Goal: Task Accomplishment & Management: Use online tool/utility

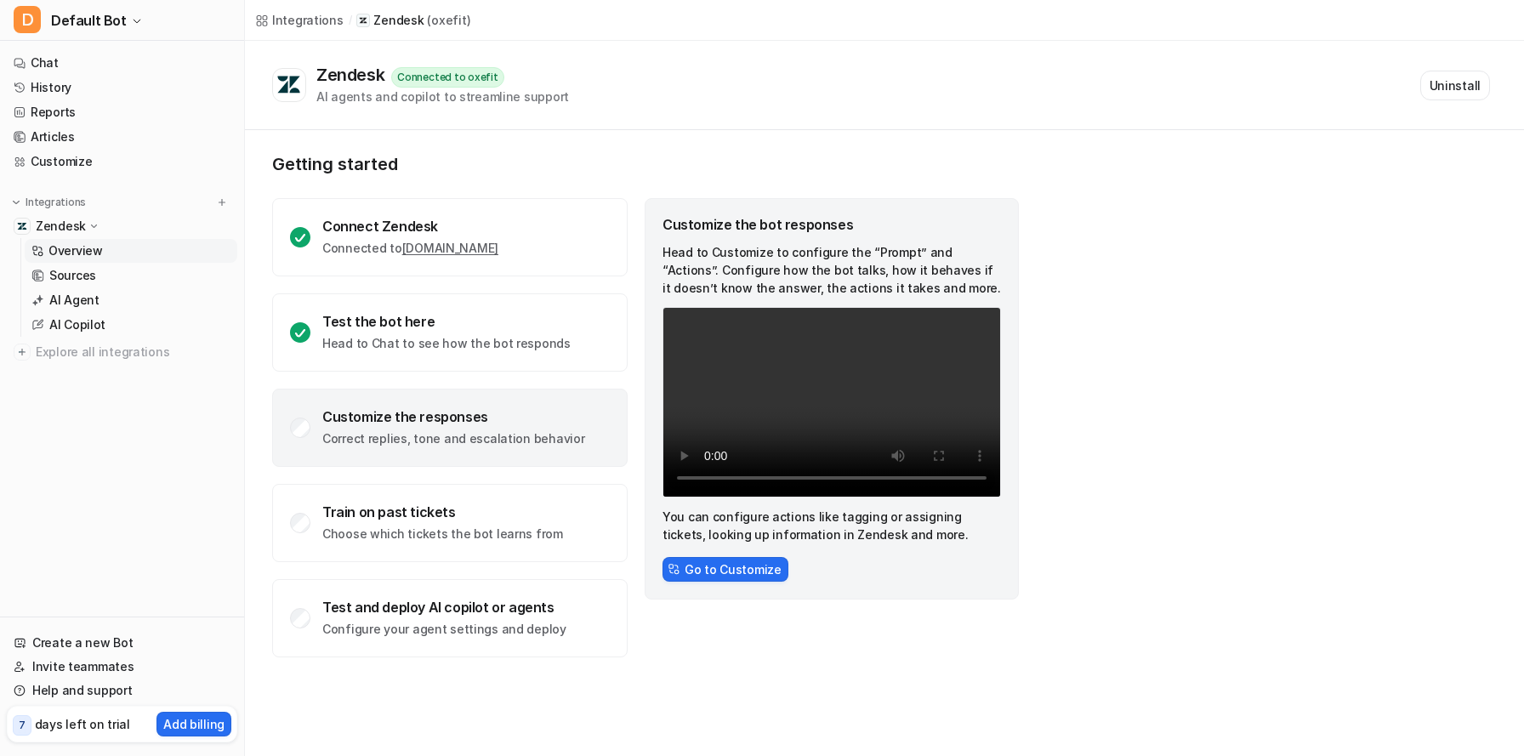
click at [382, 429] on div "Customize the responses Correct replies, tone and escalation behavior" at bounding box center [453, 427] width 262 height 39
click at [375, 423] on div "Customize the responses" at bounding box center [453, 416] width 262 height 17
click at [730, 576] on button "Go to Customize" at bounding box center [725, 569] width 126 height 25
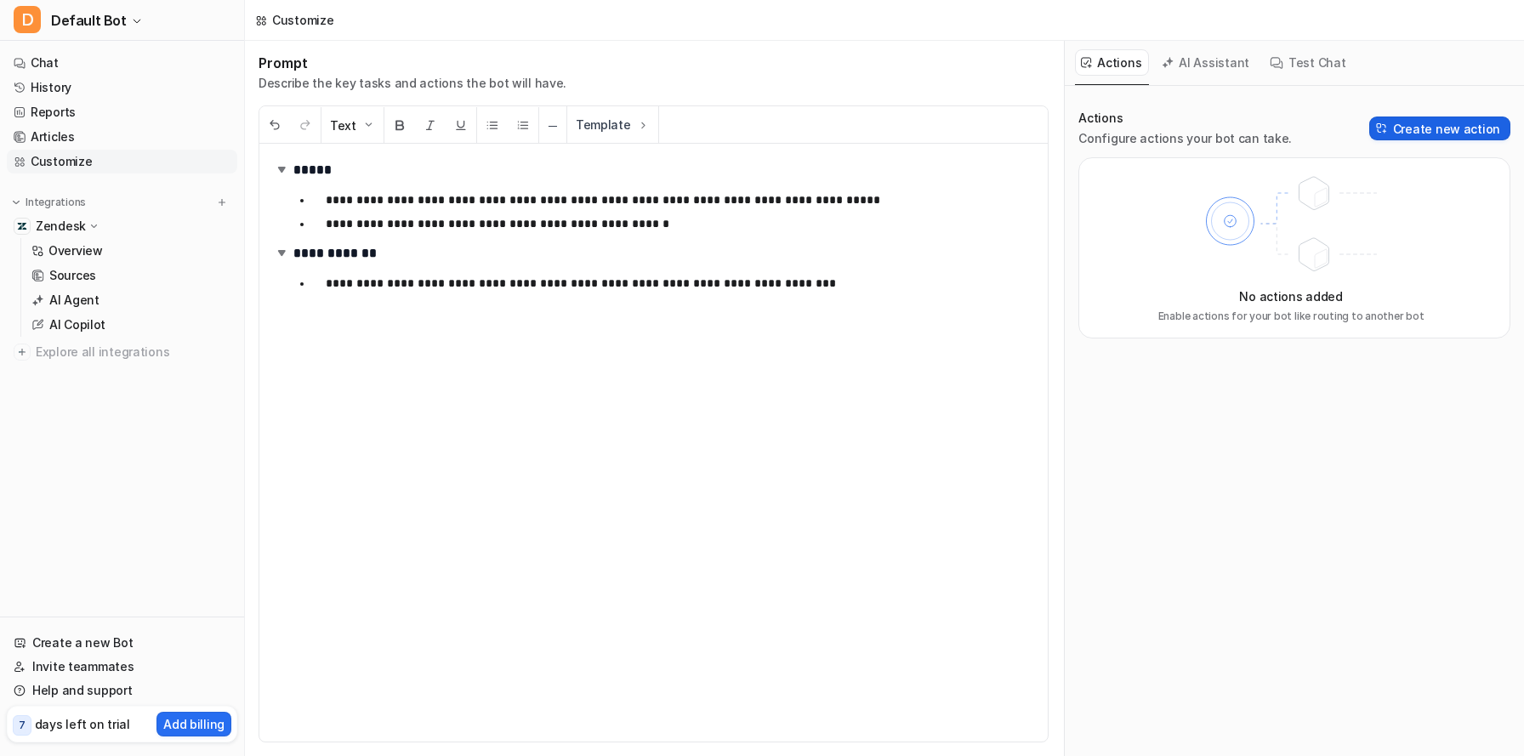
click at [1421, 131] on button "Create new action" at bounding box center [1439, 128] width 141 height 24
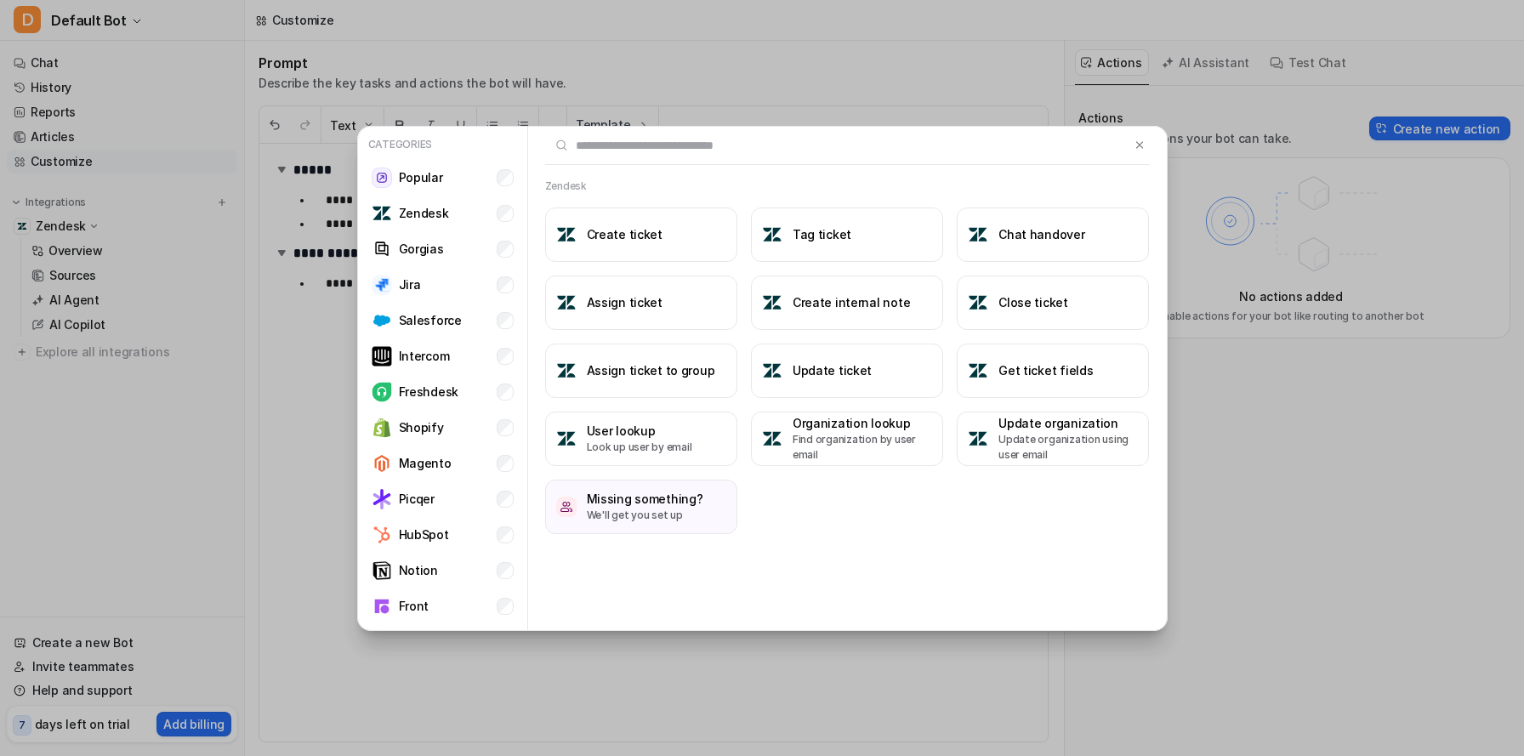
drag, startPoint x: 469, startPoint y: 145, endPoint x: 492, endPoint y: 146, distance: 23.0
click at [492, 146] on p "Categories" at bounding box center [443, 145] width 156 height 22
drag, startPoint x: 492, startPoint y: 146, endPoint x: 478, endPoint y: 145, distance: 13.6
click at [478, 145] on p "Categories" at bounding box center [443, 145] width 156 height 22
click at [1055, 382] on button "Get ticket fields" at bounding box center [1053, 371] width 192 height 54
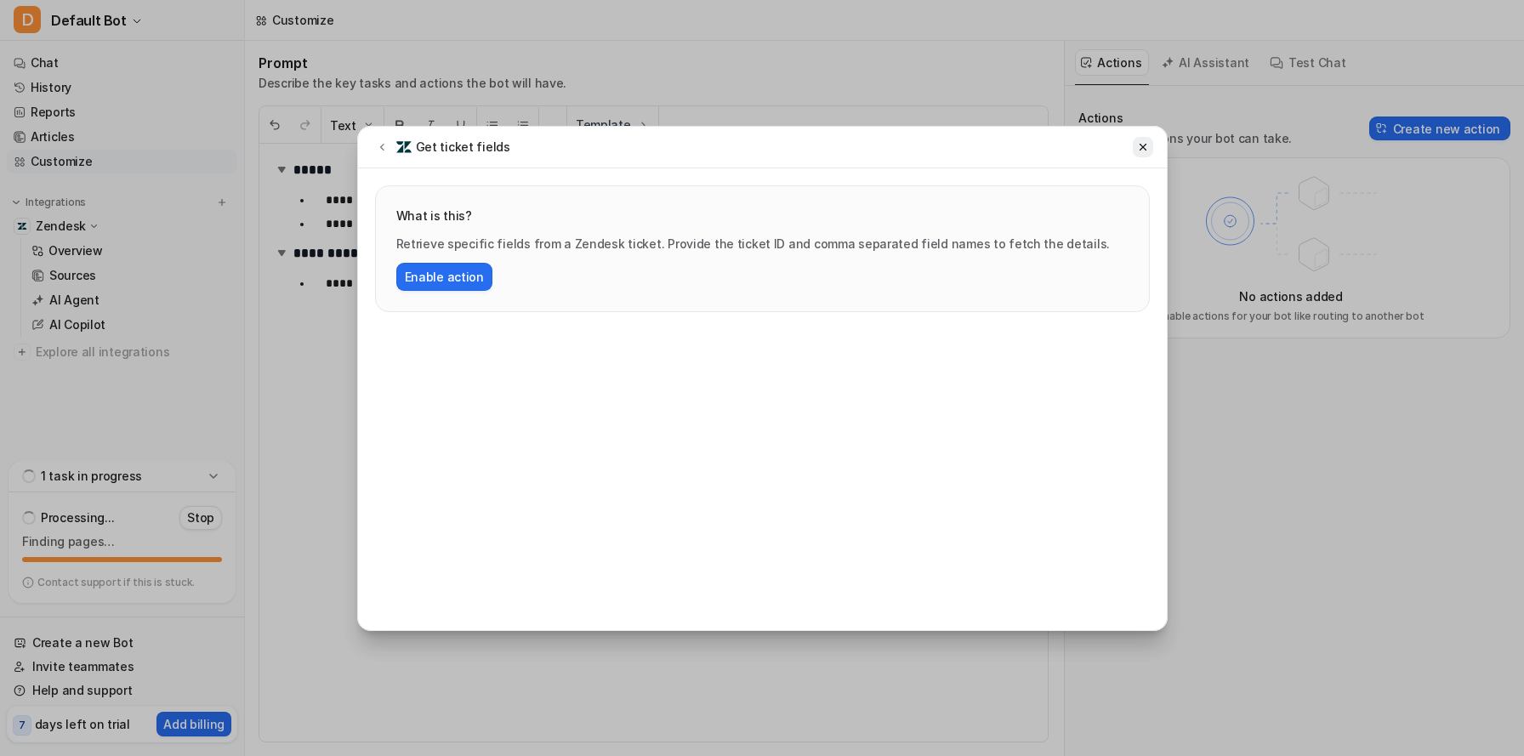
click at [1148, 143] on button at bounding box center [1143, 147] width 20 height 20
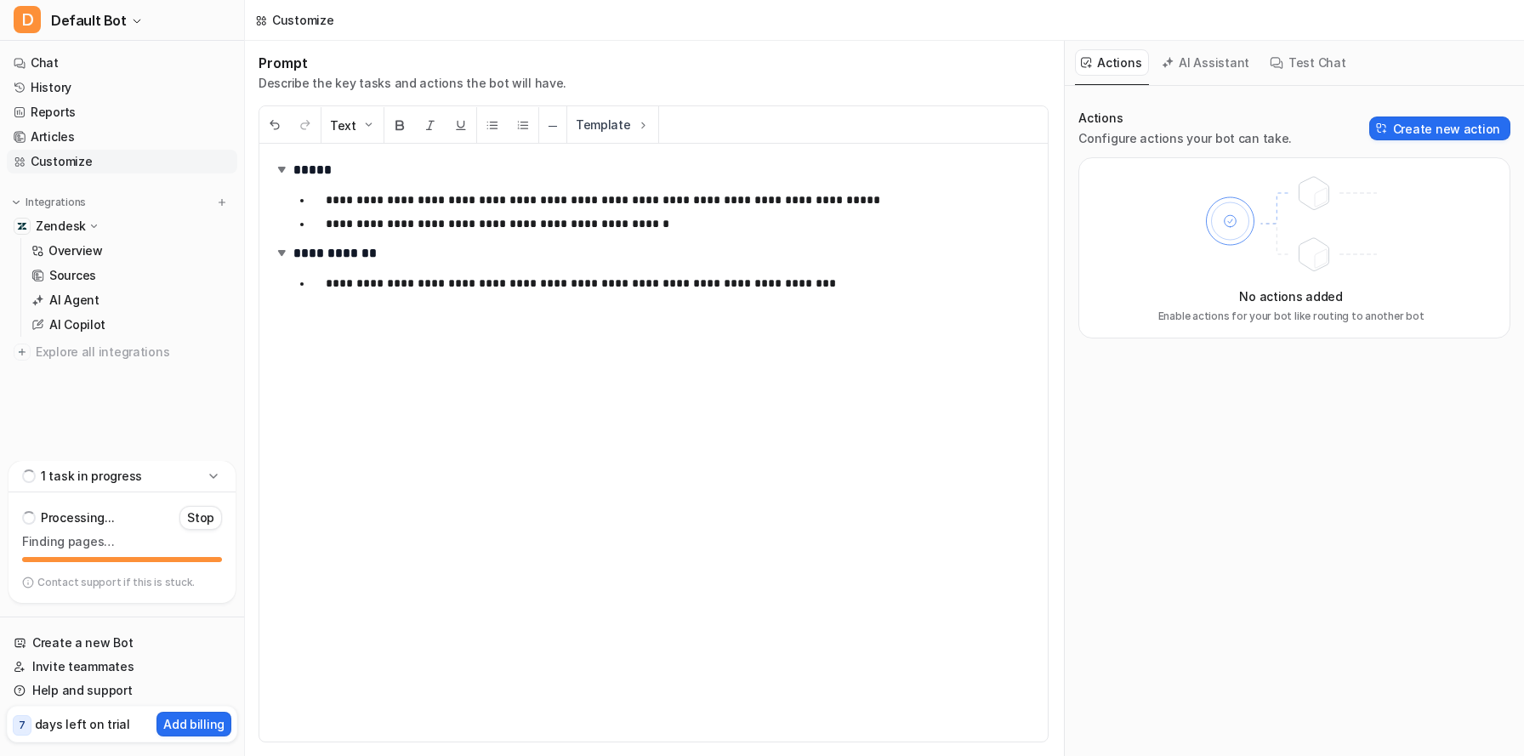
click at [1213, 73] on button "AI Assistant" at bounding box center [1206, 62] width 101 height 26
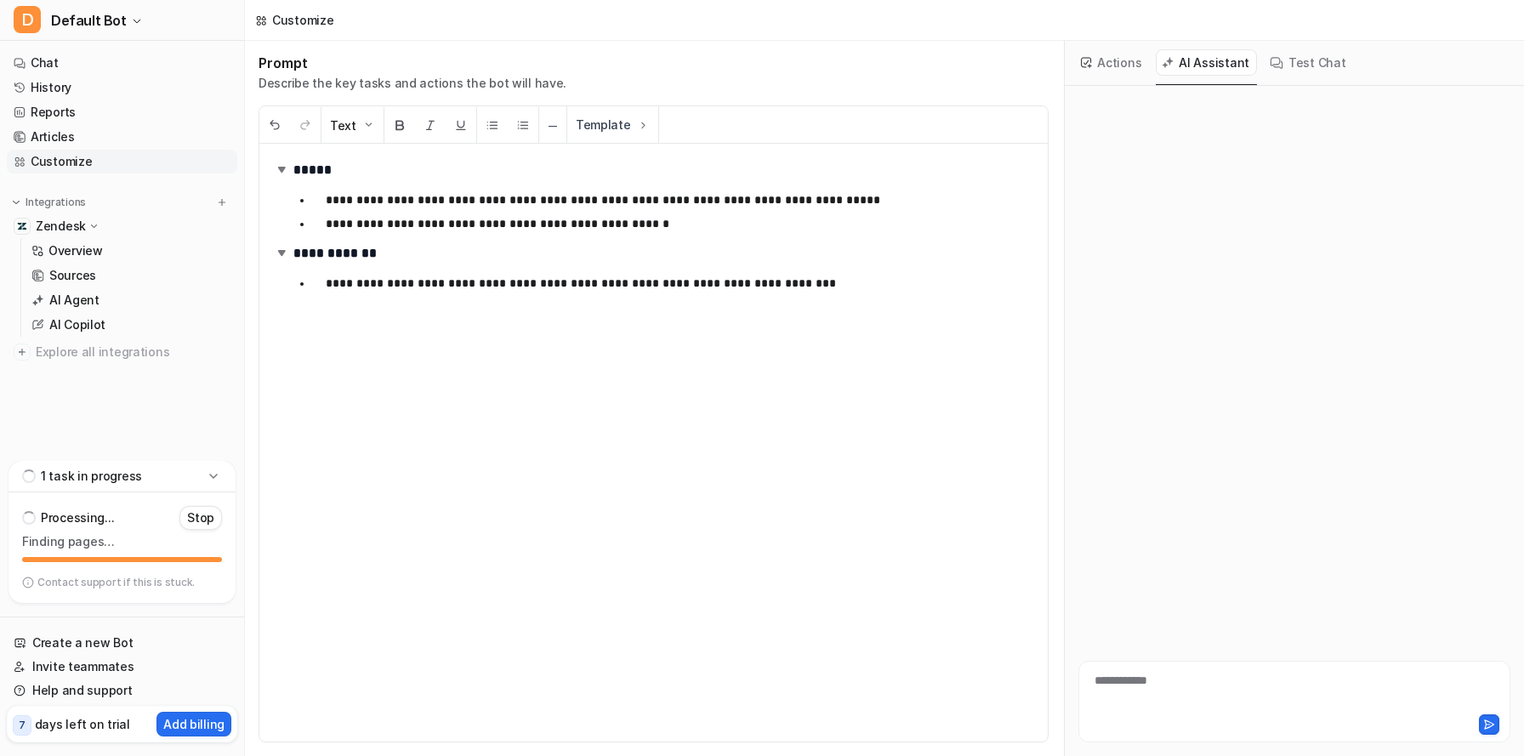
click at [1278, 62] on button "Test Chat" at bounding box center [1308, 62] width 89 height 26
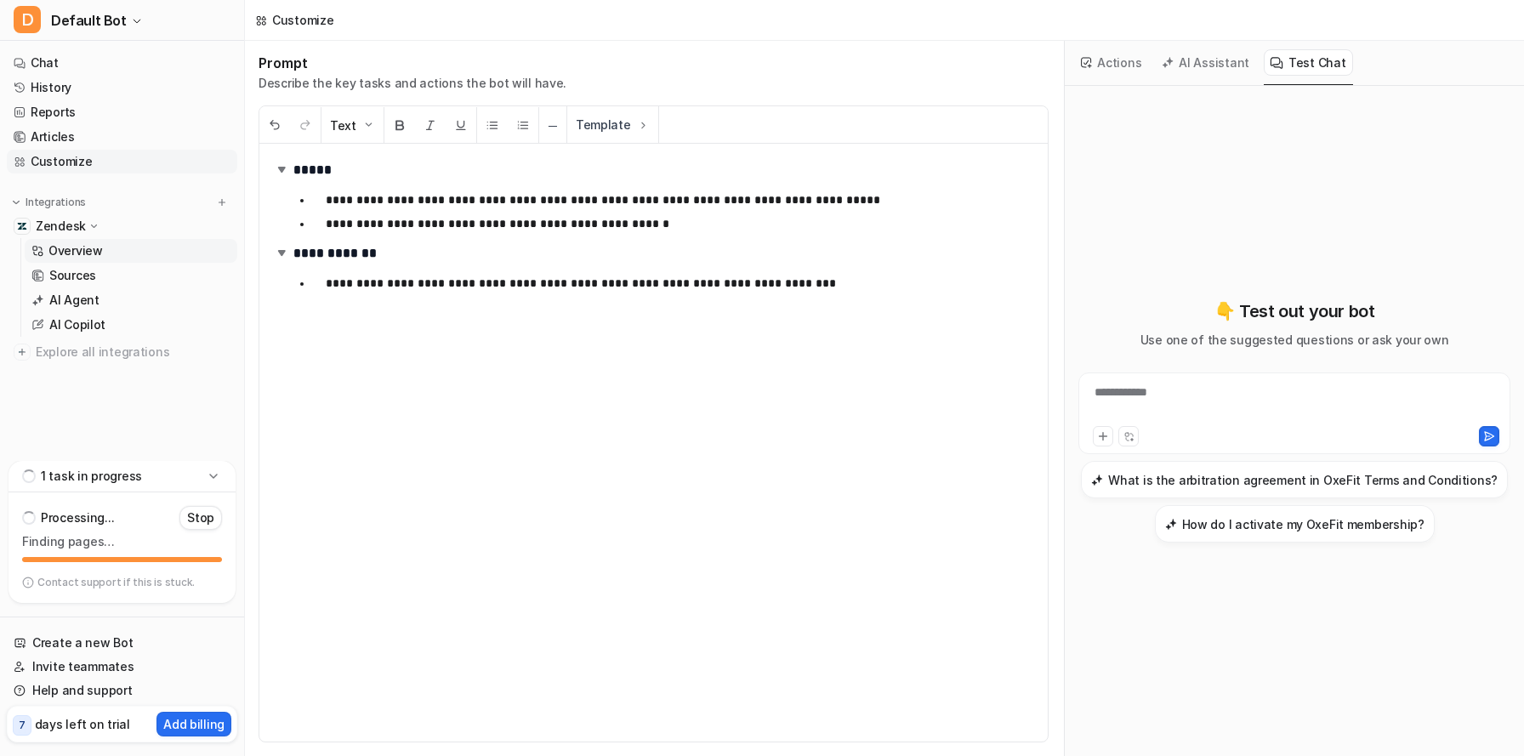
click at [59, 248] on p "Overview" at bounding box center [75, 250] width 54 height 17
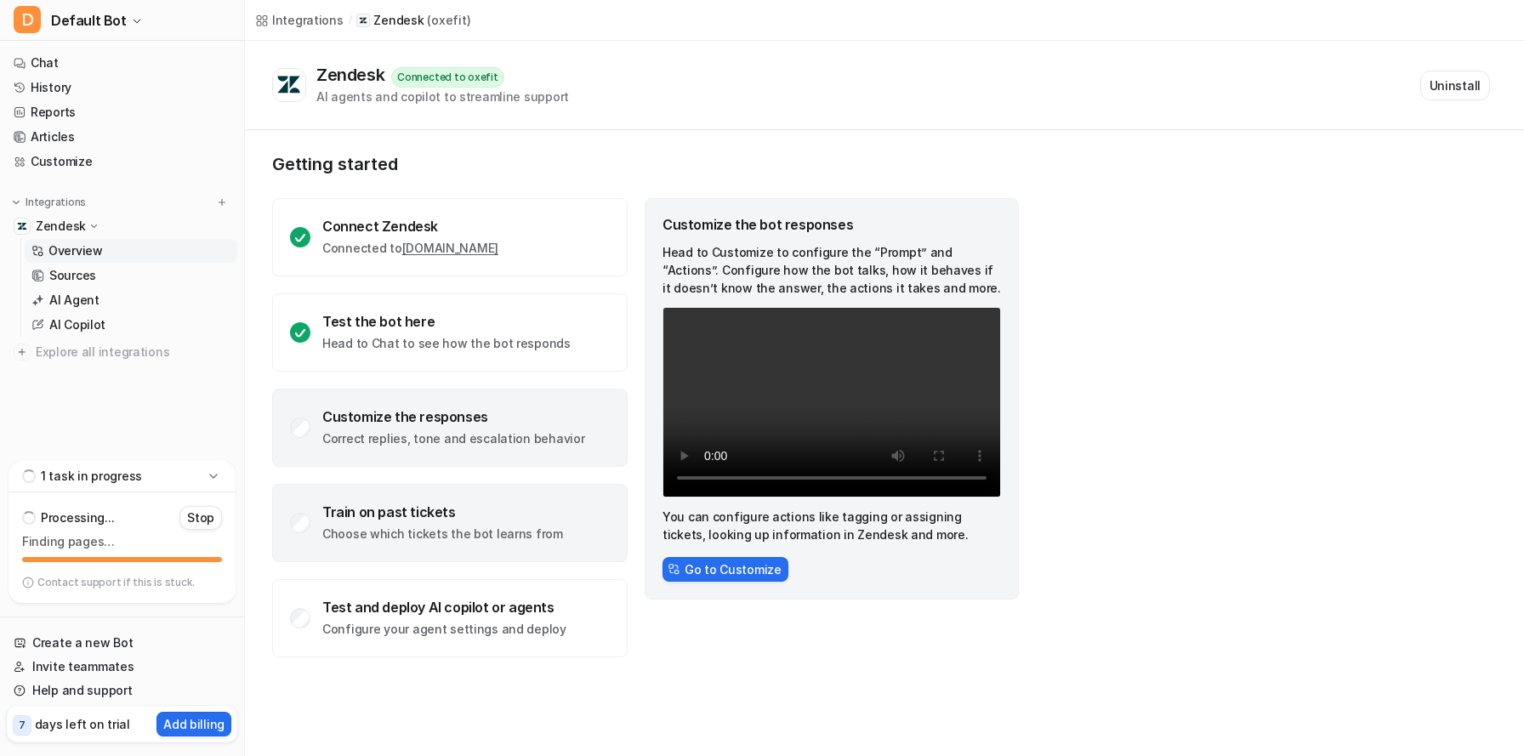
click at [558, 525] on div "Train on past tickets Choose which tickets the bot learns from" at bounding box center [449, 523] width 355 height 78
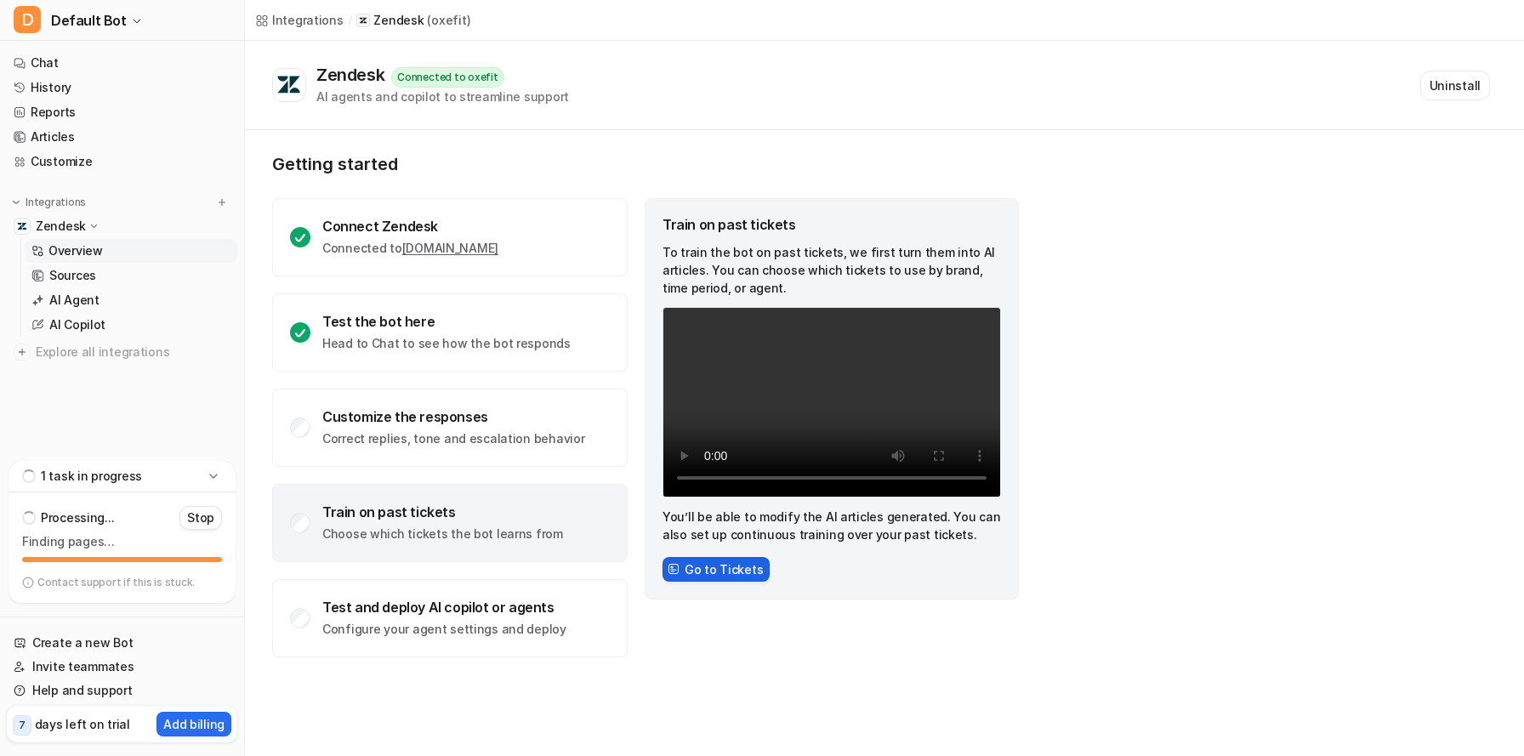
click at [696, 565] on button "Go to Tickets" at bounding box center [715, 569] width 107 height 25
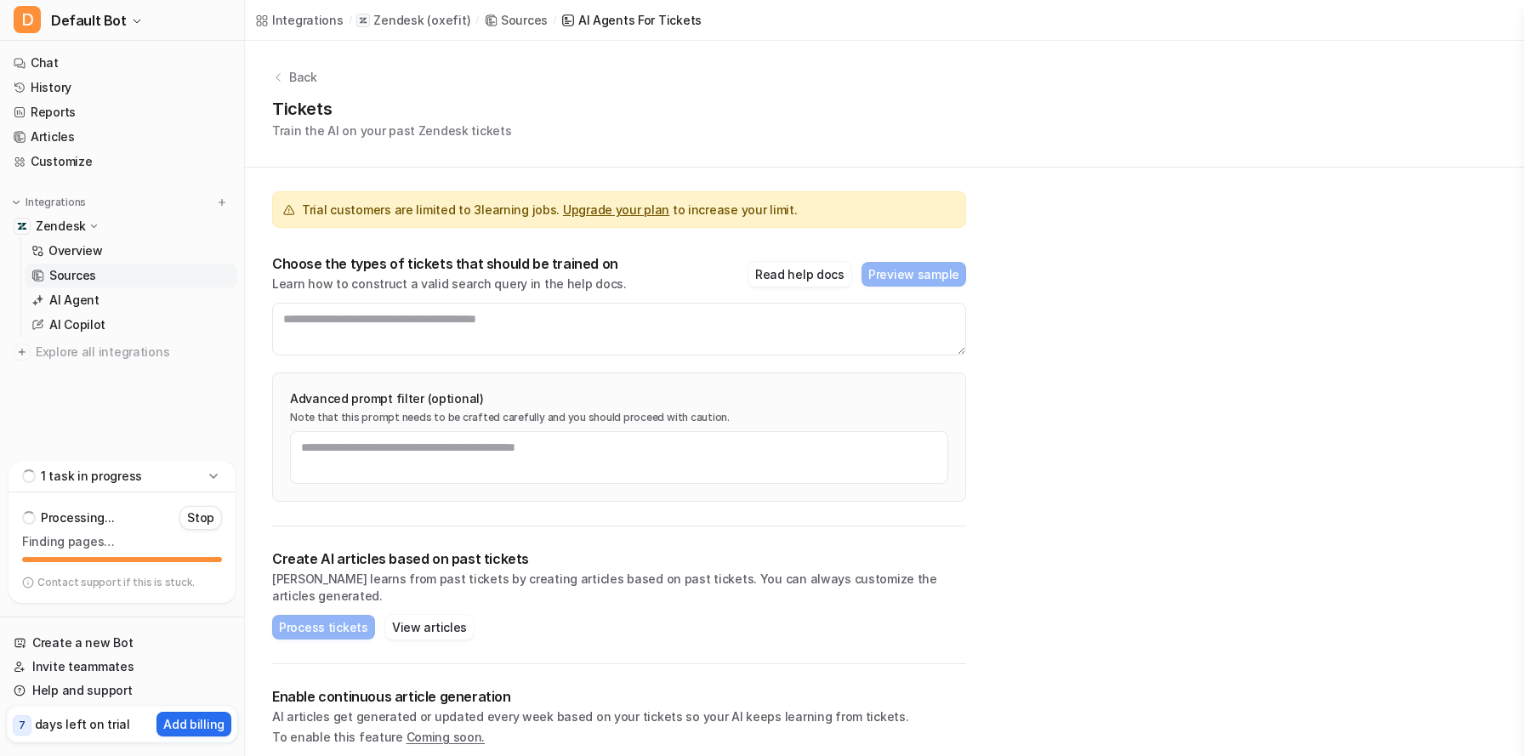
scroll to position [25, 0]
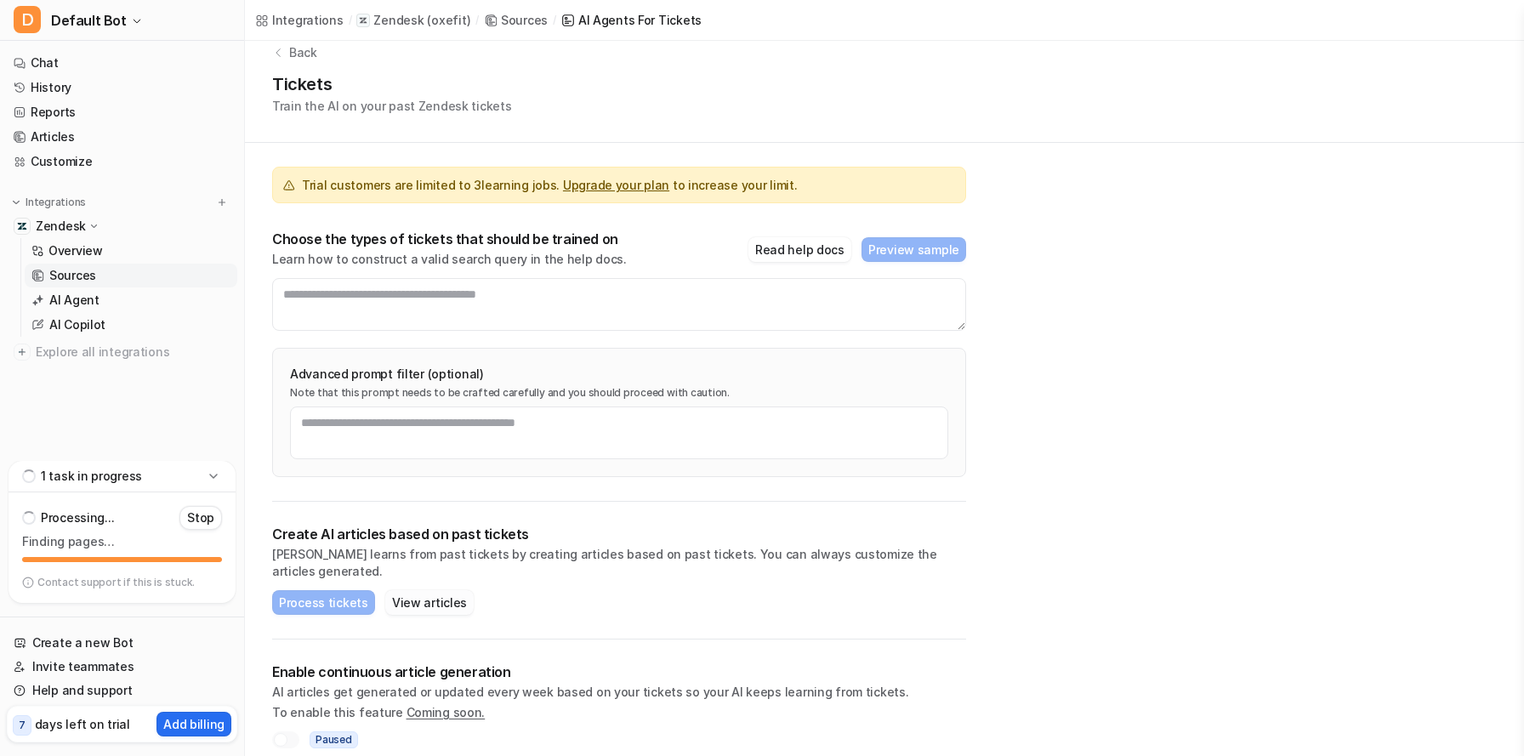
click at [414, 590] on button "View articles" at bounding box center [429, 602] width 88 height 25
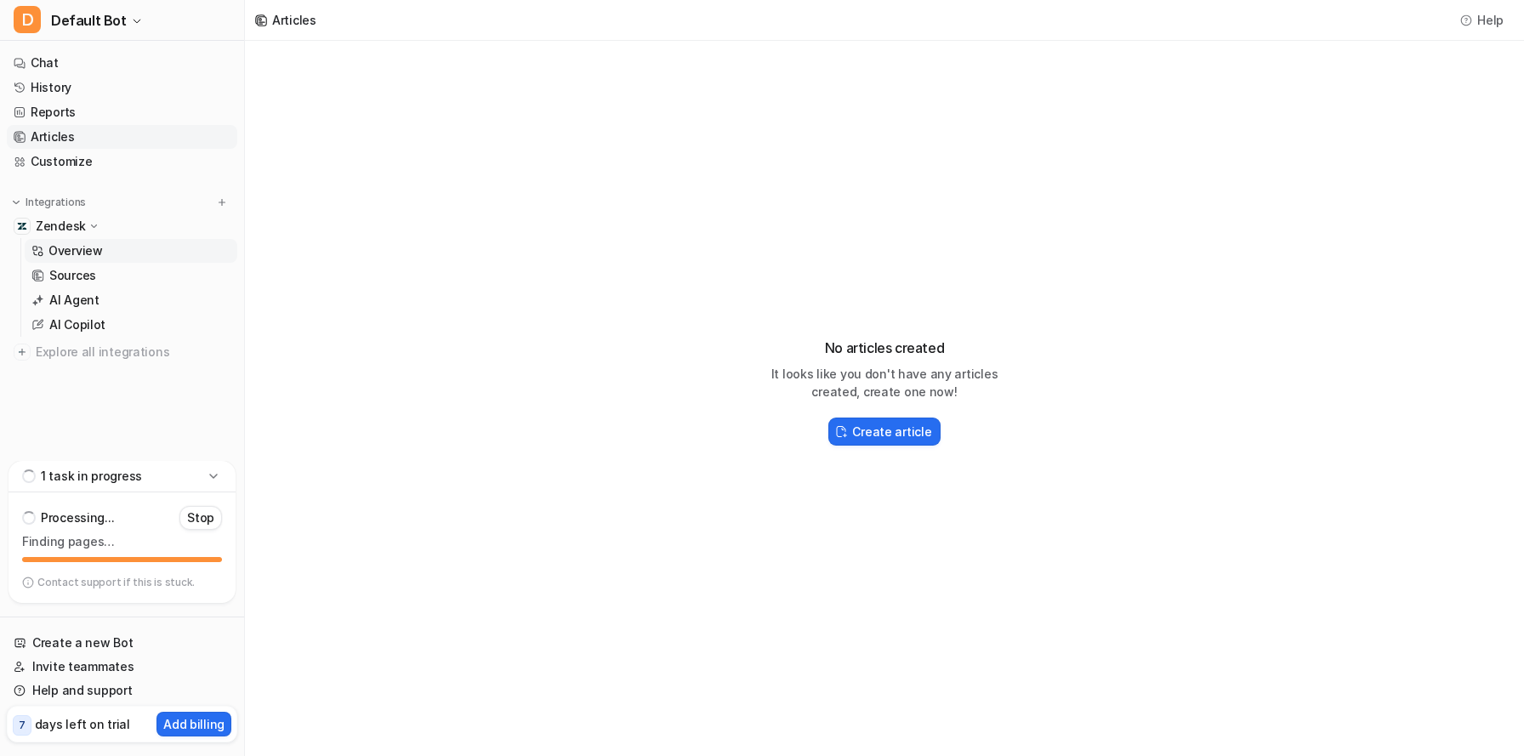
click at [85, 254] on p "Overview" at bounding box center [75, 250] width 54 height 17
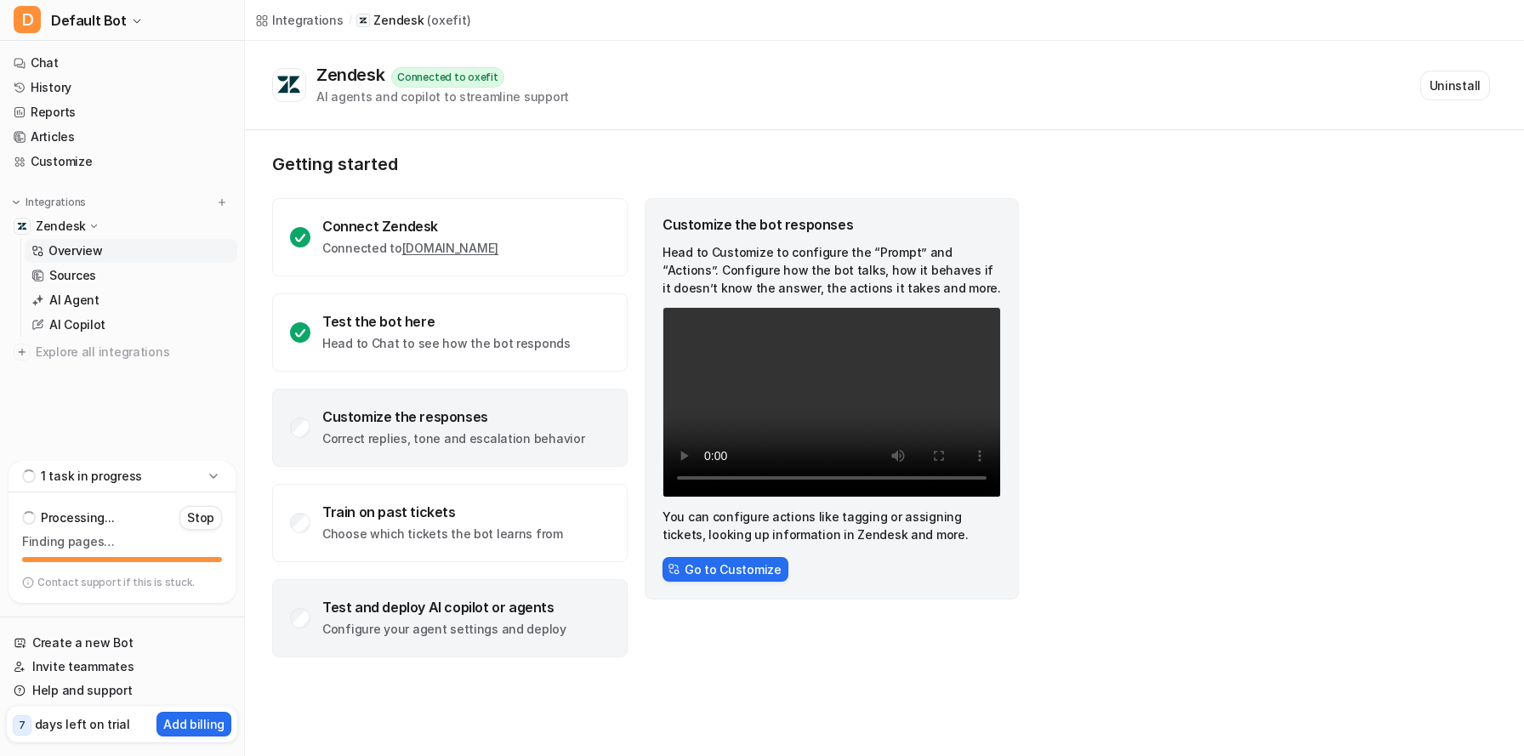
click at [549, 599] on div "Test and deploy AI copilot or agents Configure your agent settings and deploy" at bounding box center [449, 618] width 355 height 78
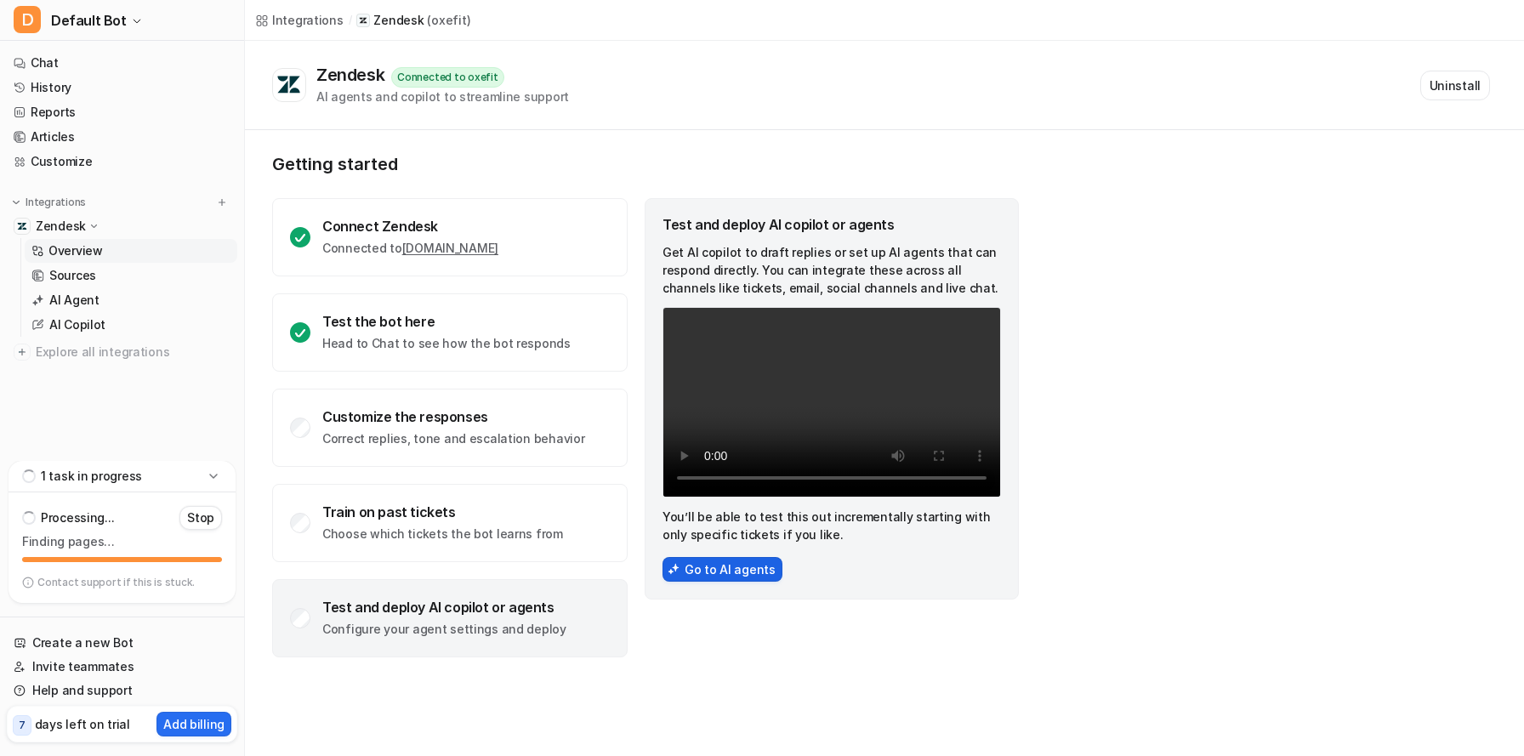
click at [698, 560] on button "Go to AI agents" at bounding box center [722, 569] width 120 height 25
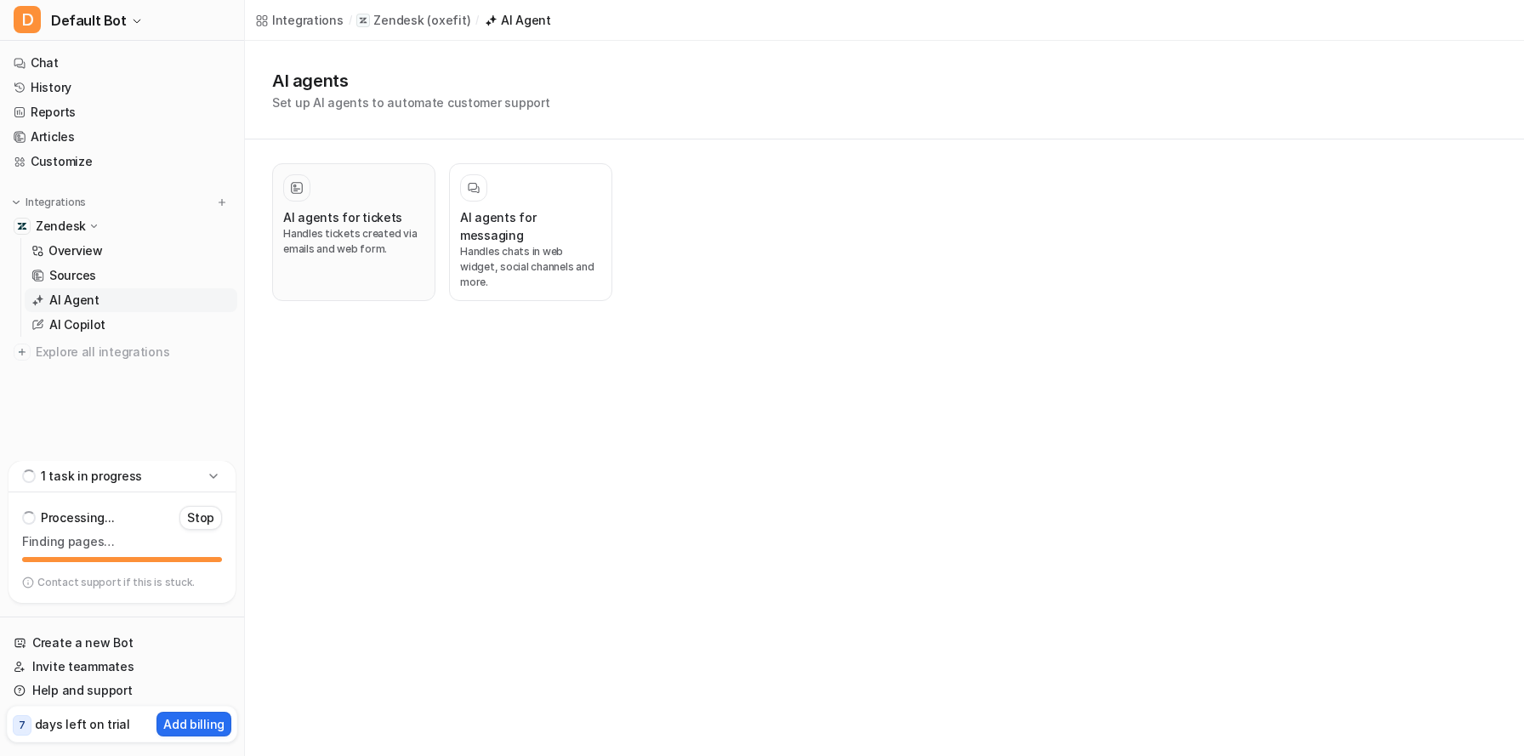
click at [409, 247] on p "Handles tickets created via emails and web form." at bounding box center [353, 241] width 141 height 31
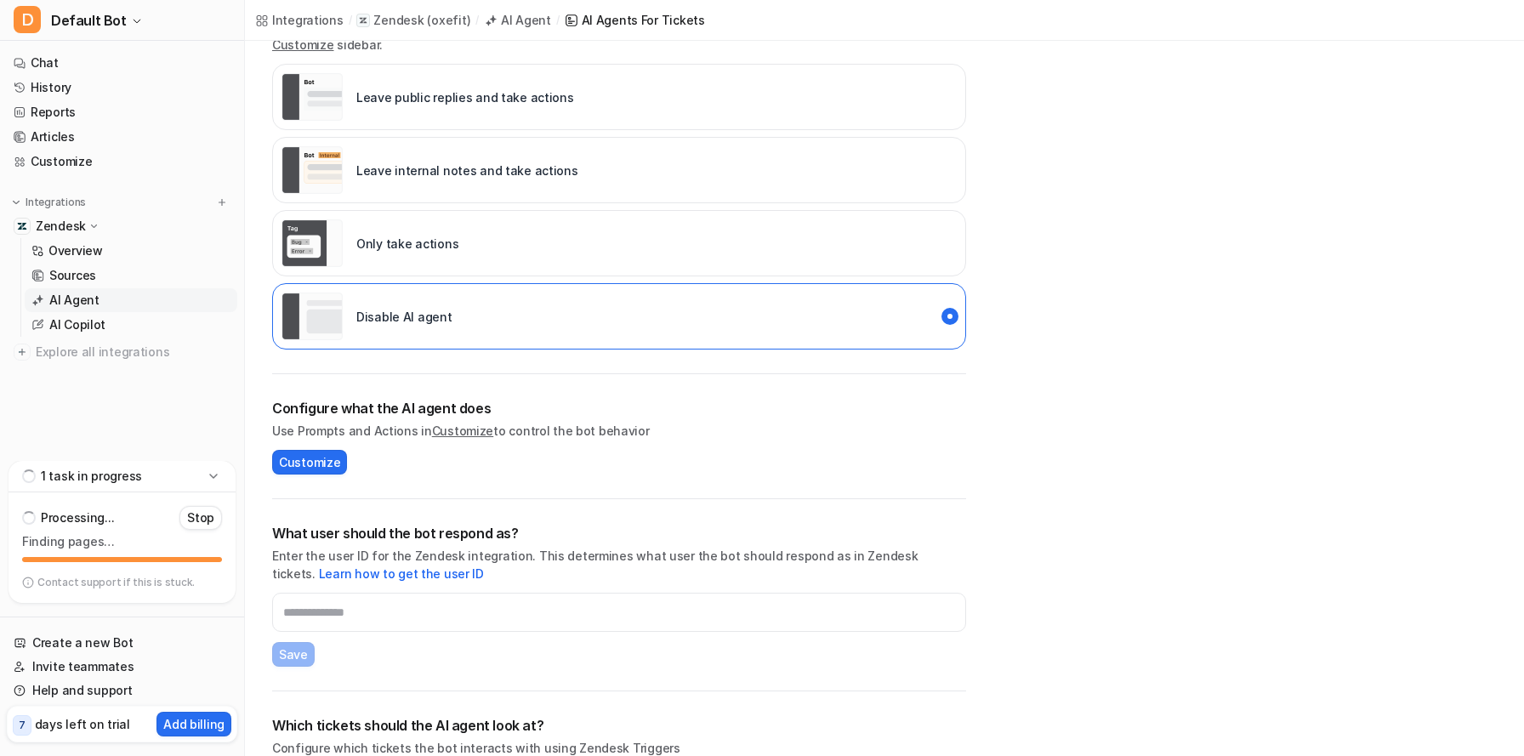
scroll to position [264, 0]
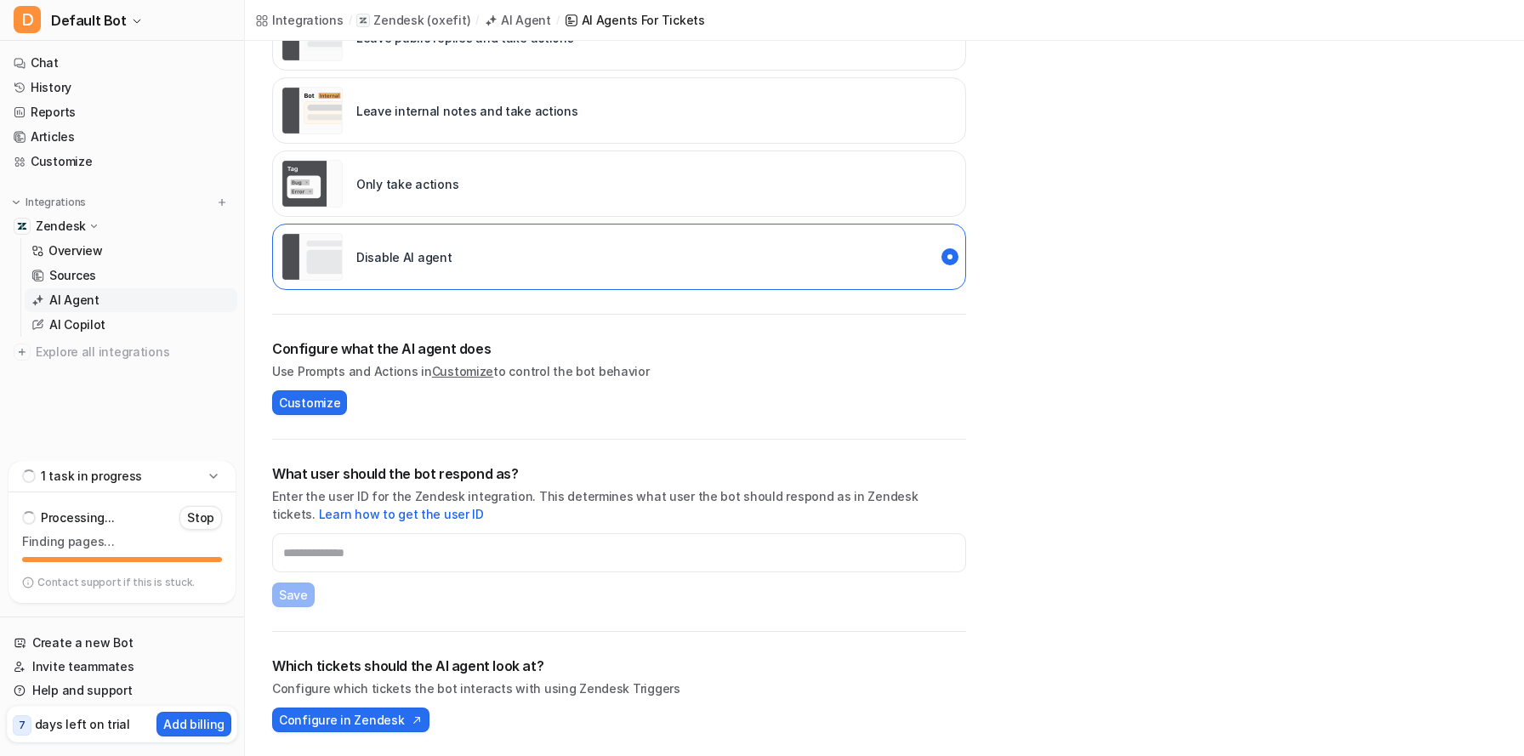
click at [156, 263] on div "Overview Sources AI Agent AI Copilot" at bounding box center [128, 287] width 217 height 99
click at [92, 259] on link "Overview" at bounding box center [131, 251] width 213 height 24
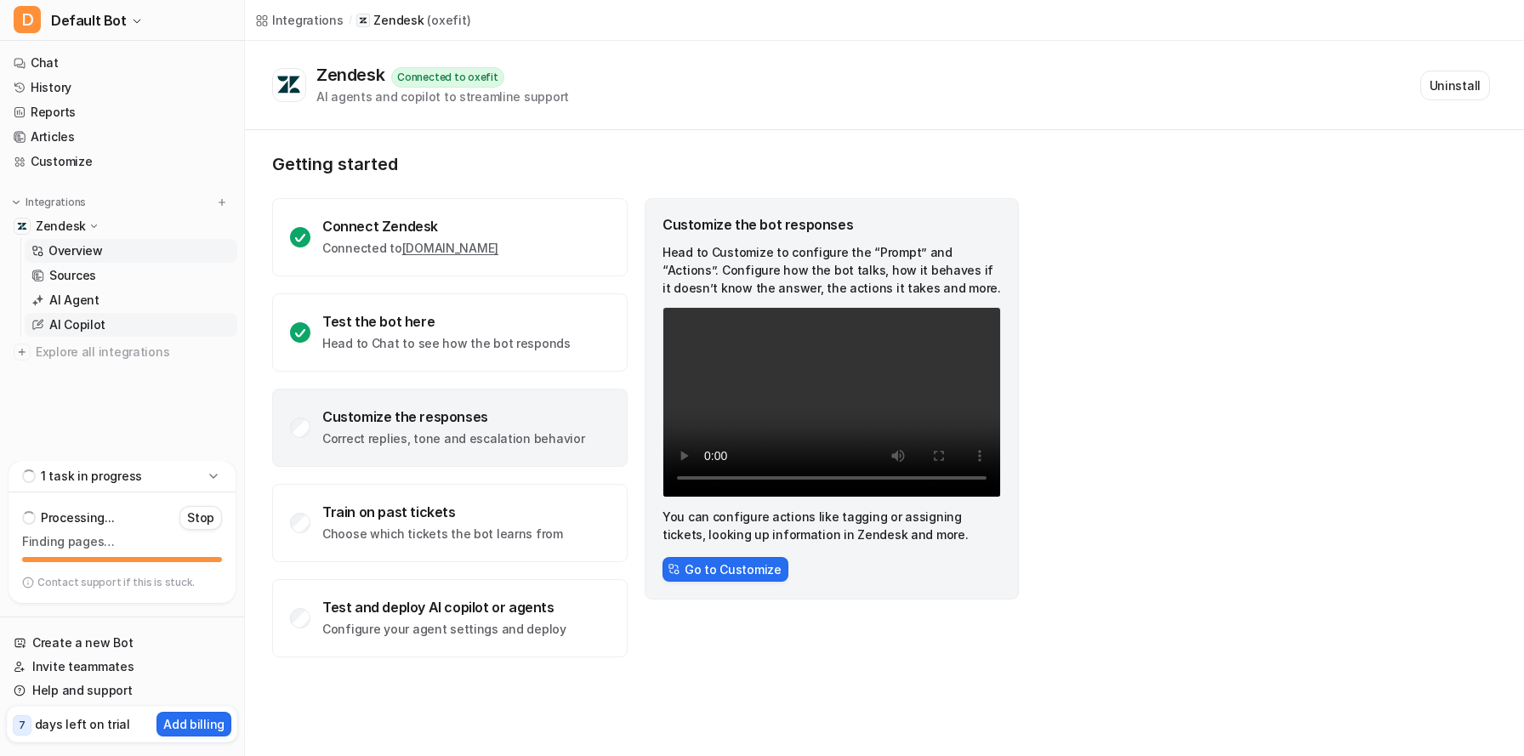
click at [85, 327] on p "AI Copilot" at bounding box center [77, 324] width 56 height 17
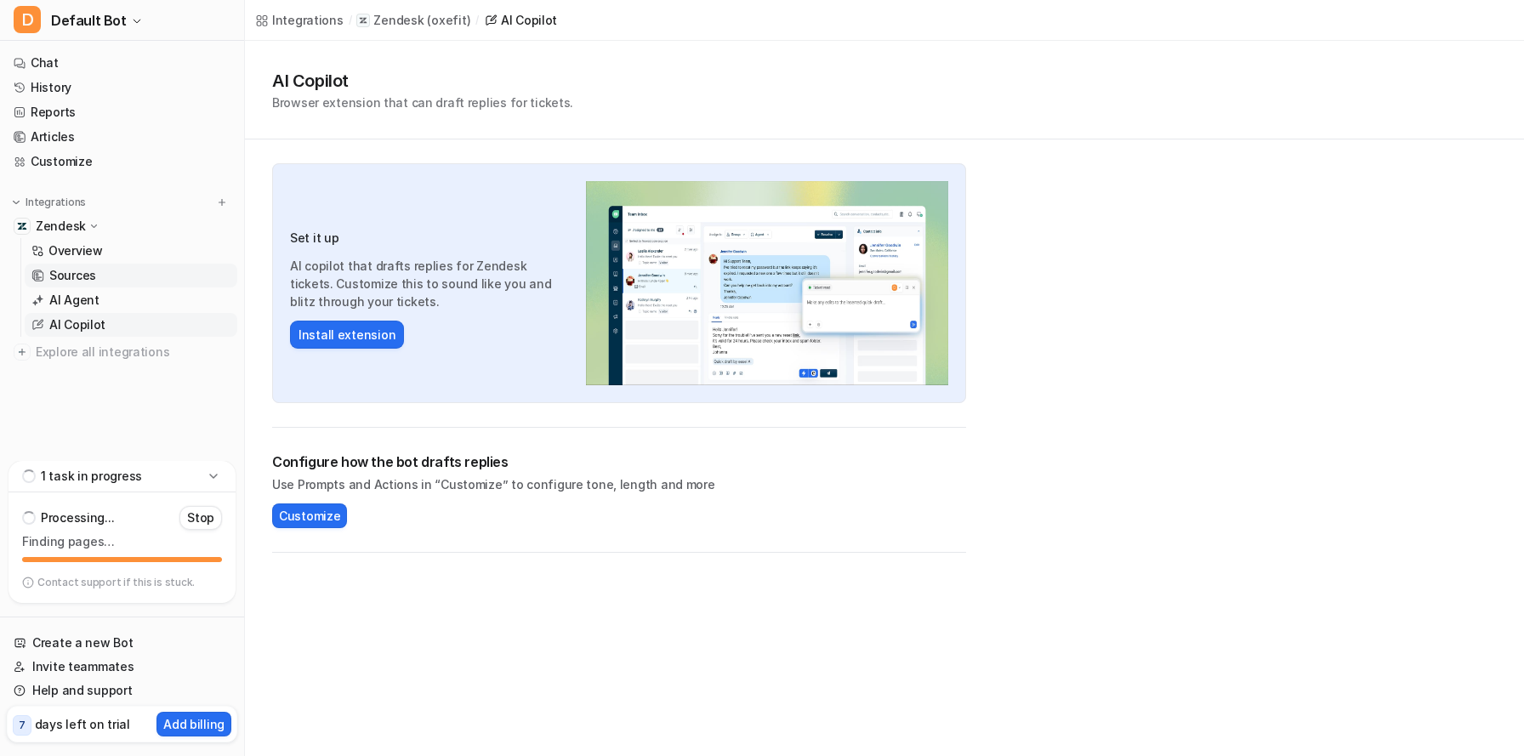
click at [82, 281] on p "Sources" at bounding box center [72, 275] width 47 height 17
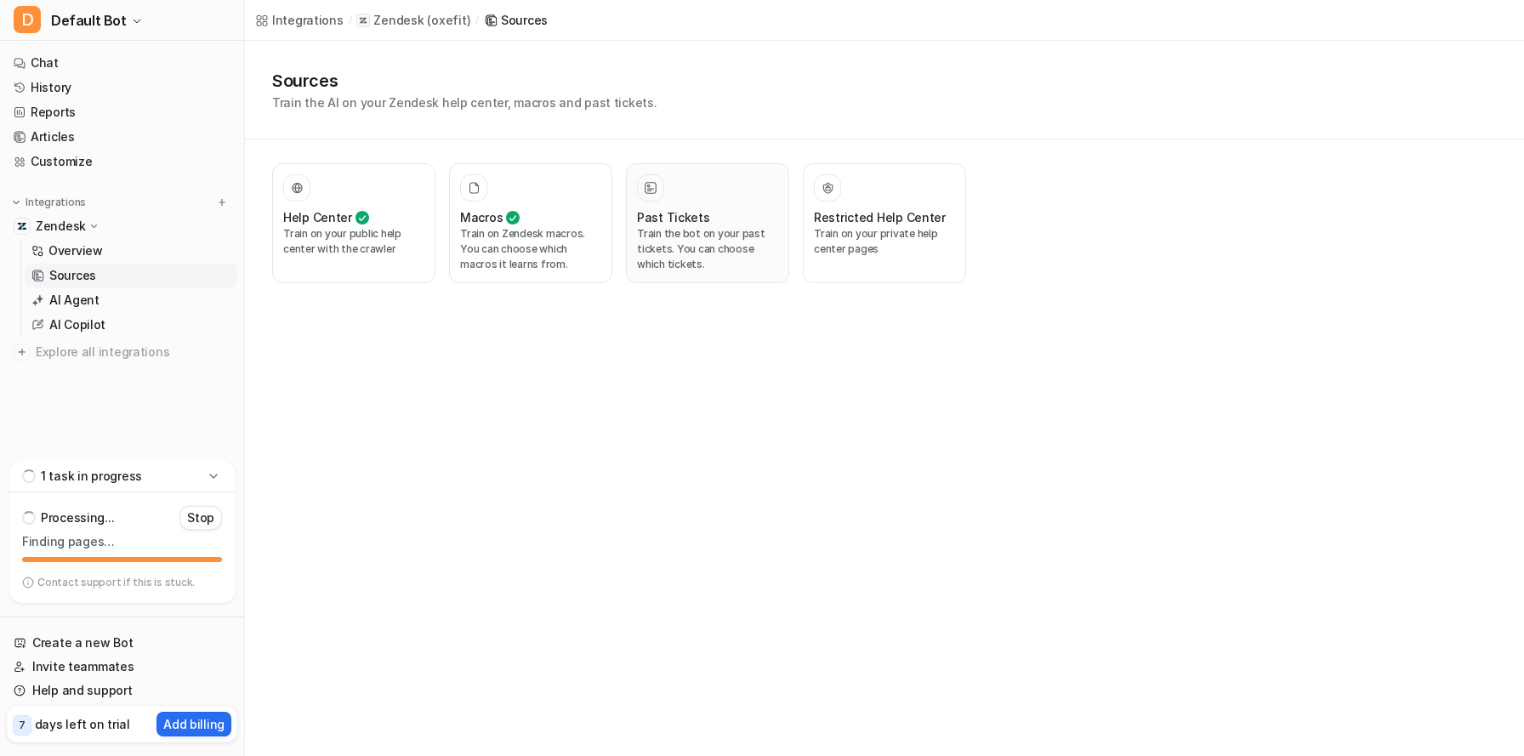
click at [679, 190] on div at bounding box center [707, 187] width 141 height 27
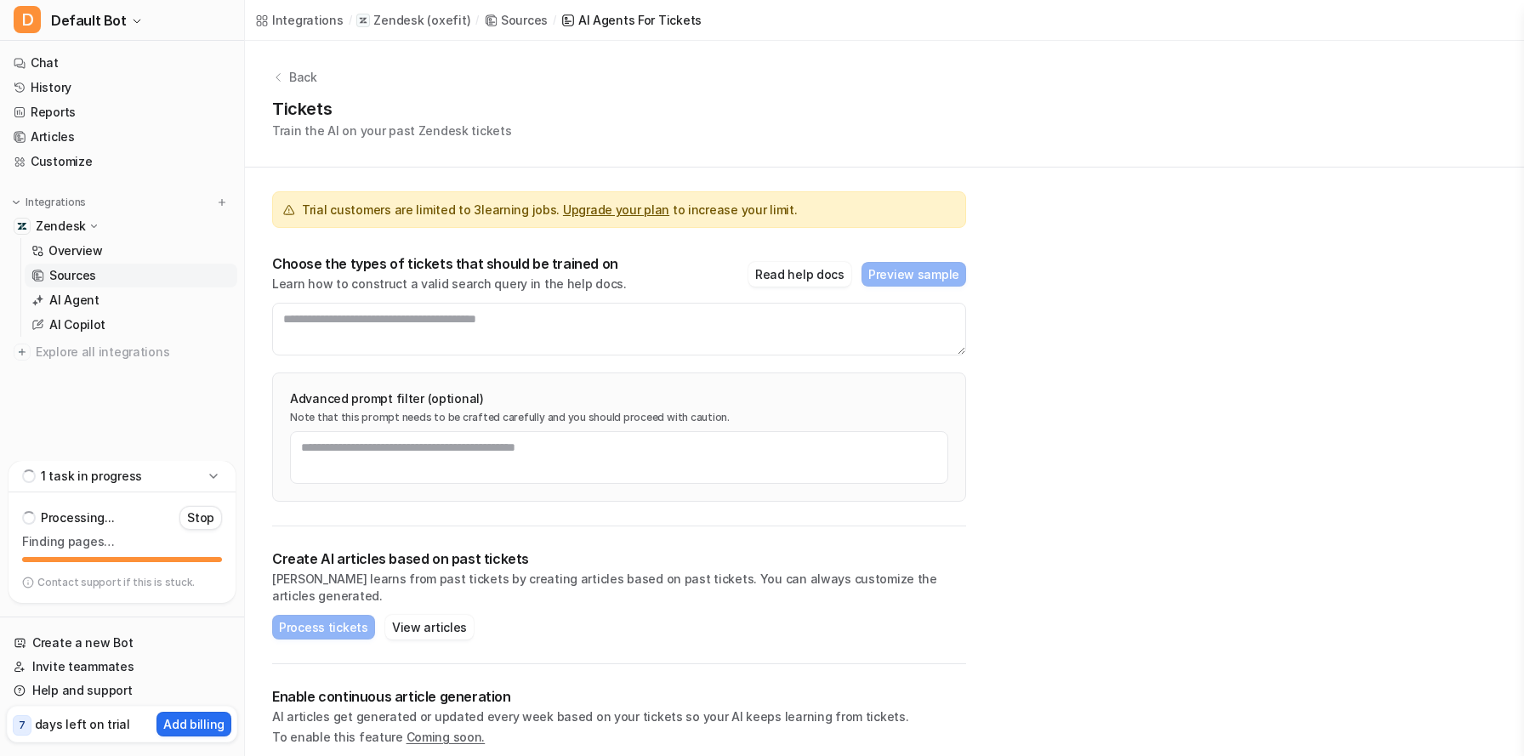
scroll to position [25, 0]
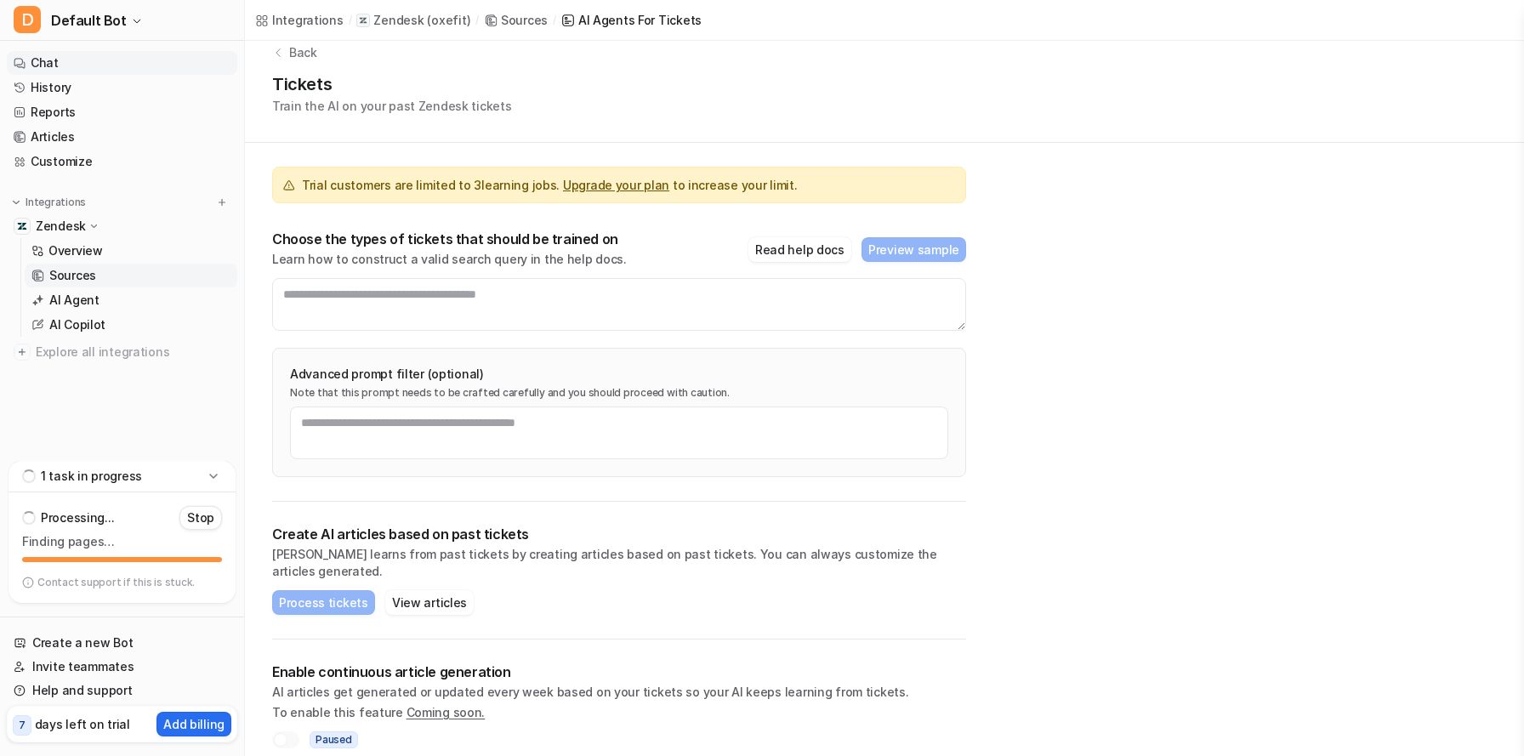
click at [70, 68] on link "Chat" at bounding box center [122, 63] width 230 height 24
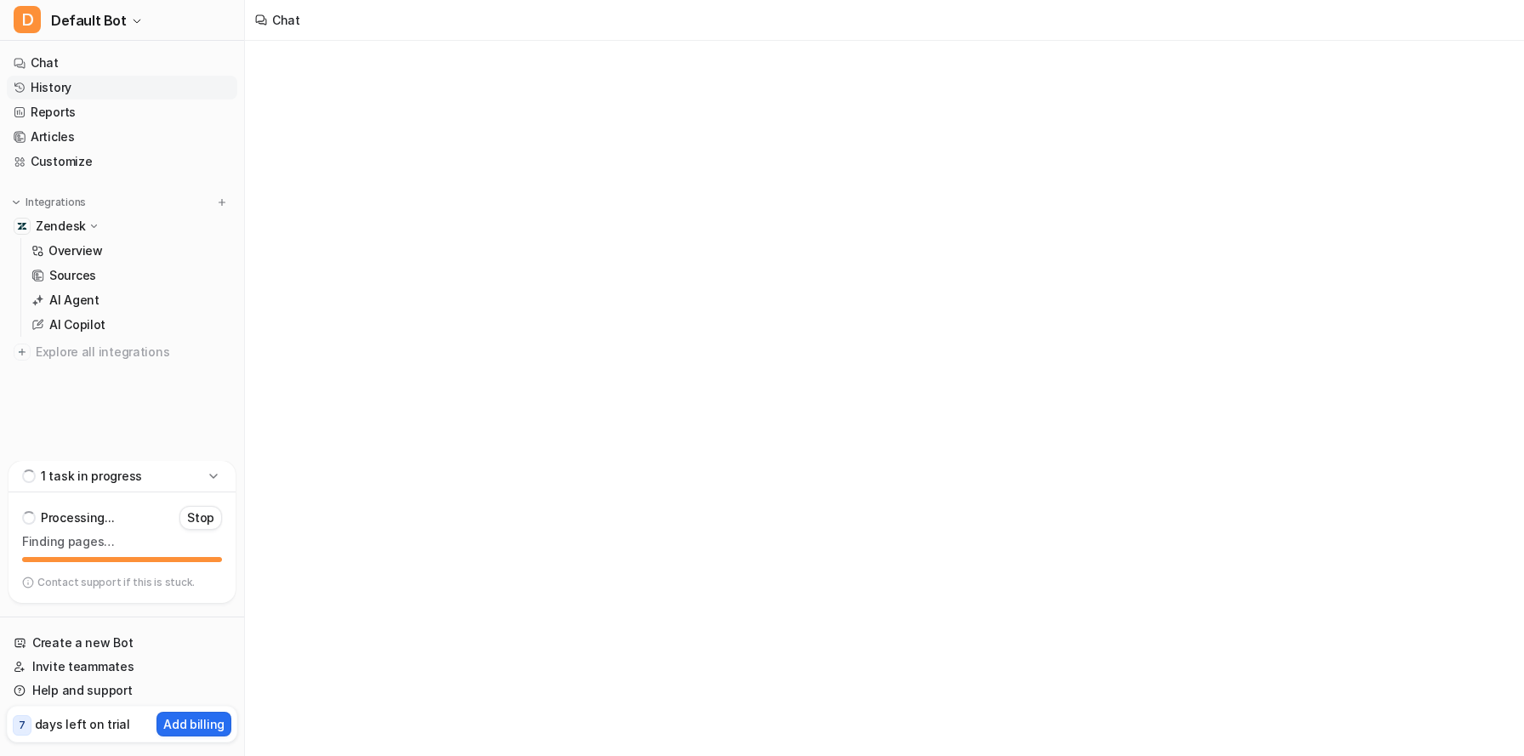
click at [65, 88] on link "History" at bounding box center [122, 88] width 230 height 24
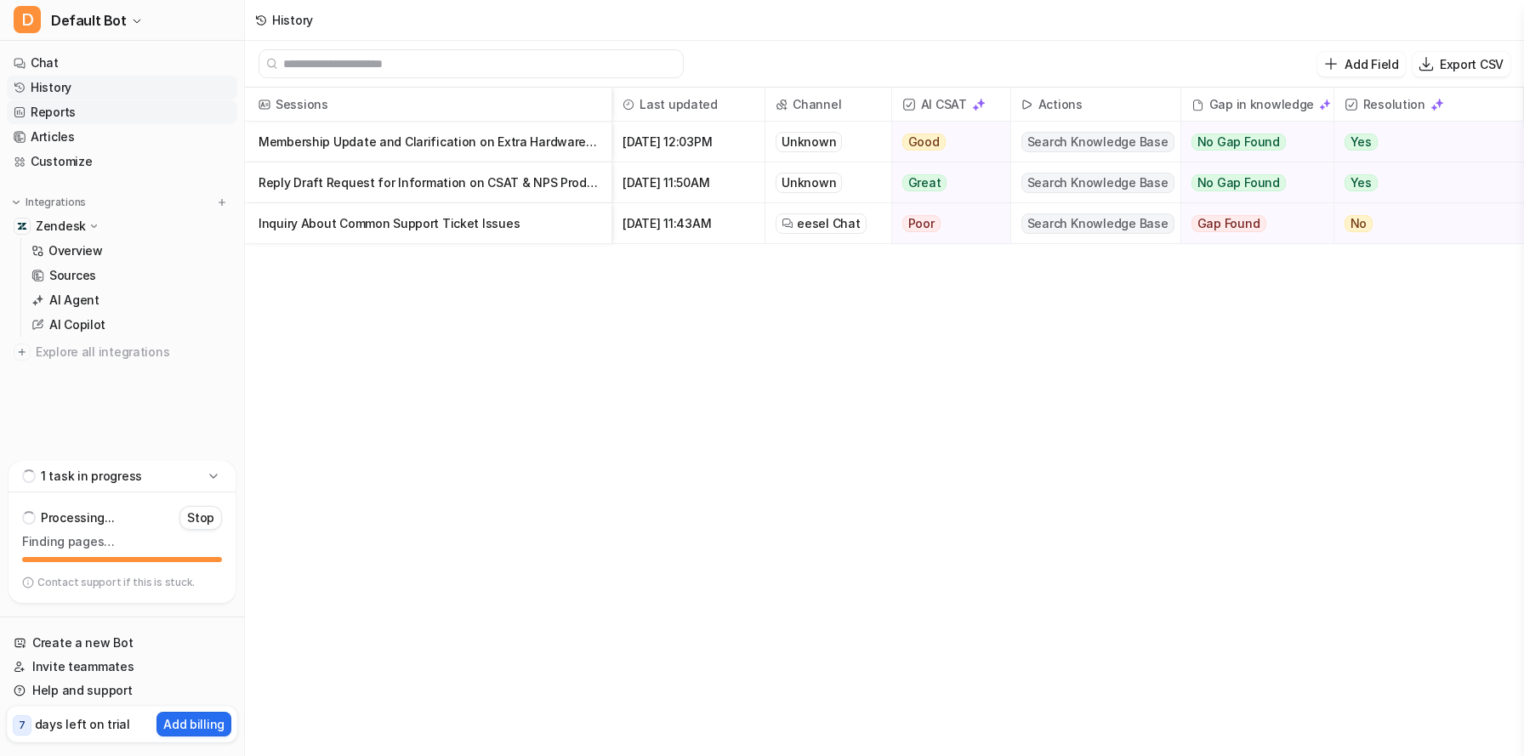
click at [65, 110] on link "Reports" at bounding box center [122, 112] width 230 height 24
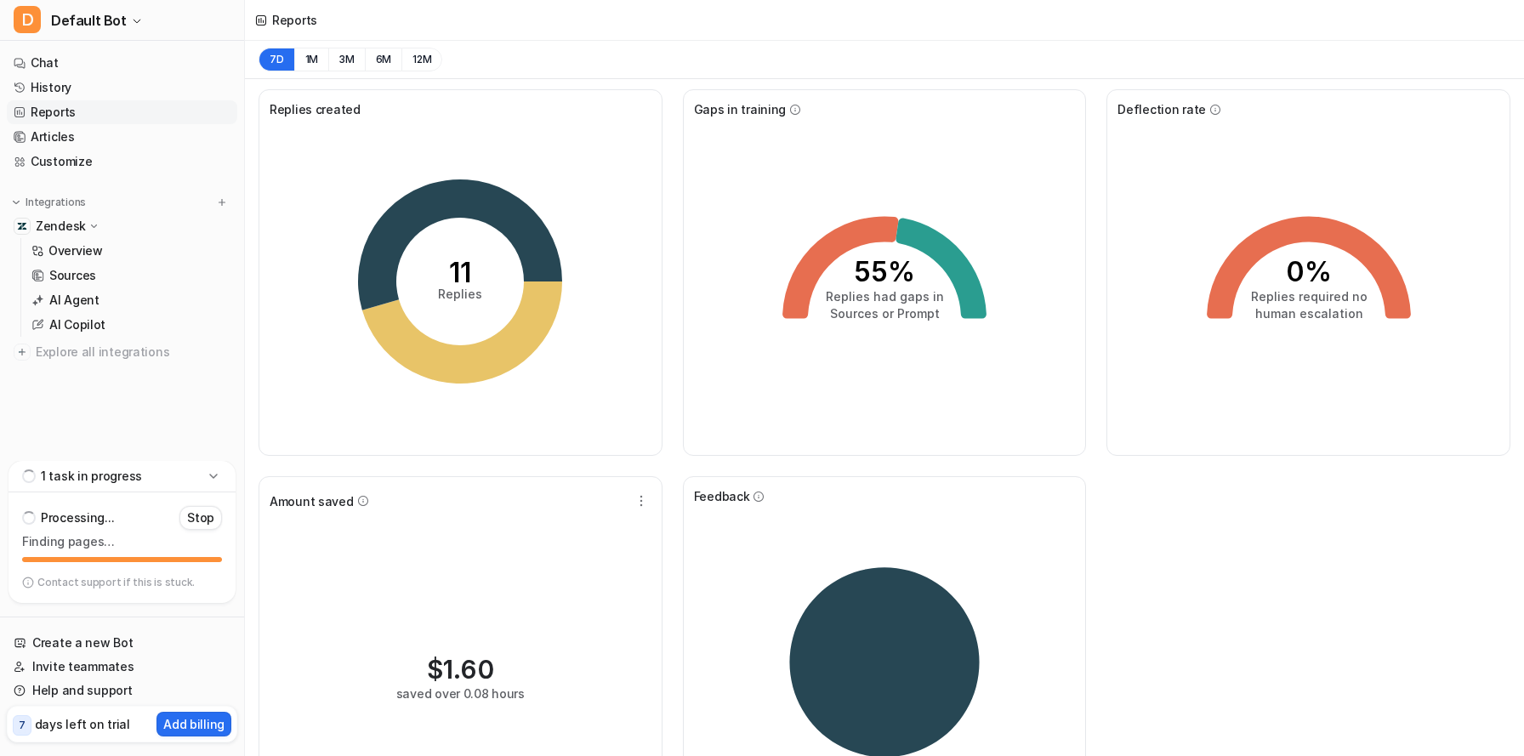
click at [99, 106] on link "Reports" at bounding box center [122, 112] width 230 height 24
click at [94, 88] on link "History" at bounding box center [122, 88] width 230 height 24
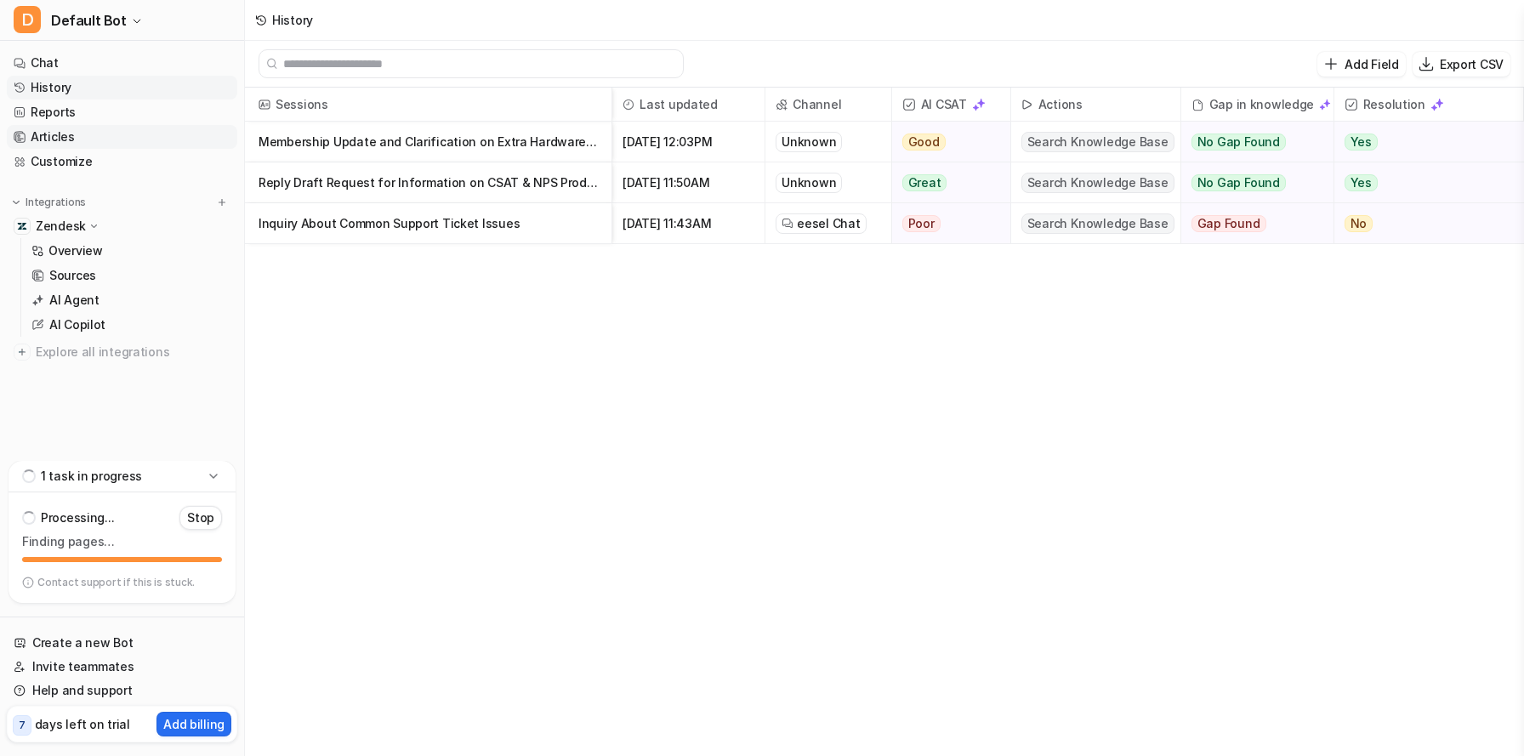
click at [75, 137] on link "Articles" at bounding box center [122, 137] width 230 height 24
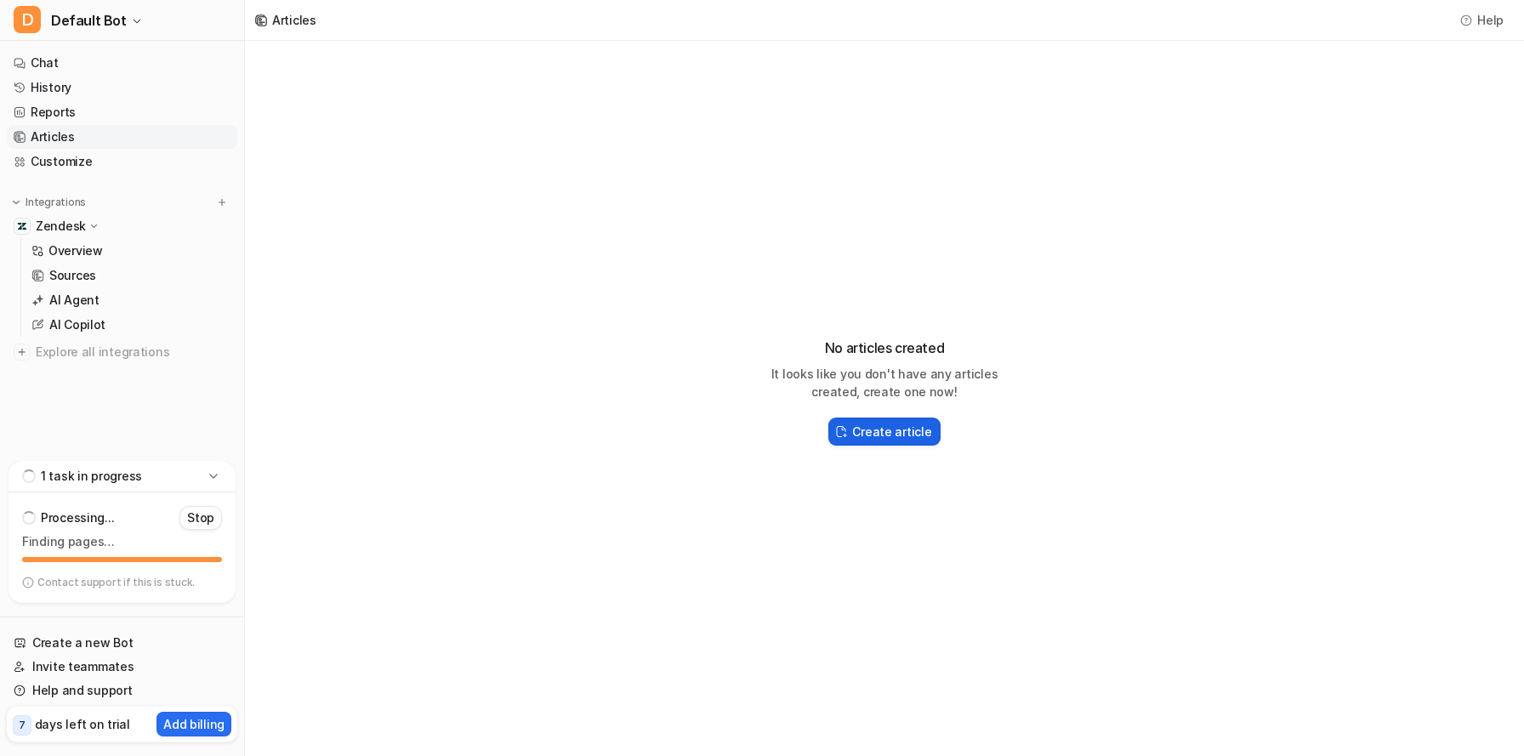
click at [907, 429] on h2 "Create article" at bounding box center [891, 432] width 79 height 18
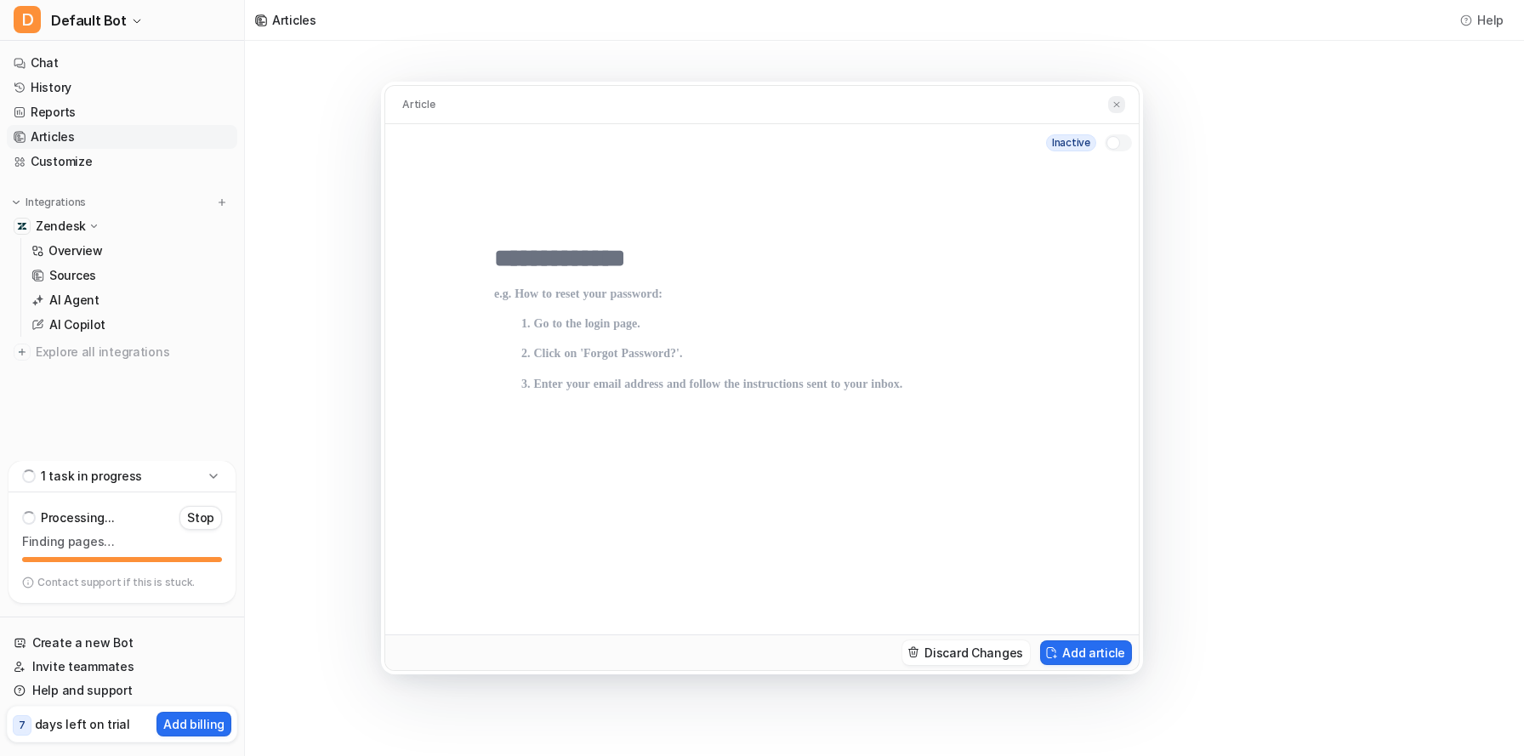
click at [1111, 101] on button at bounding box center [1116, 105] width 17 height 18
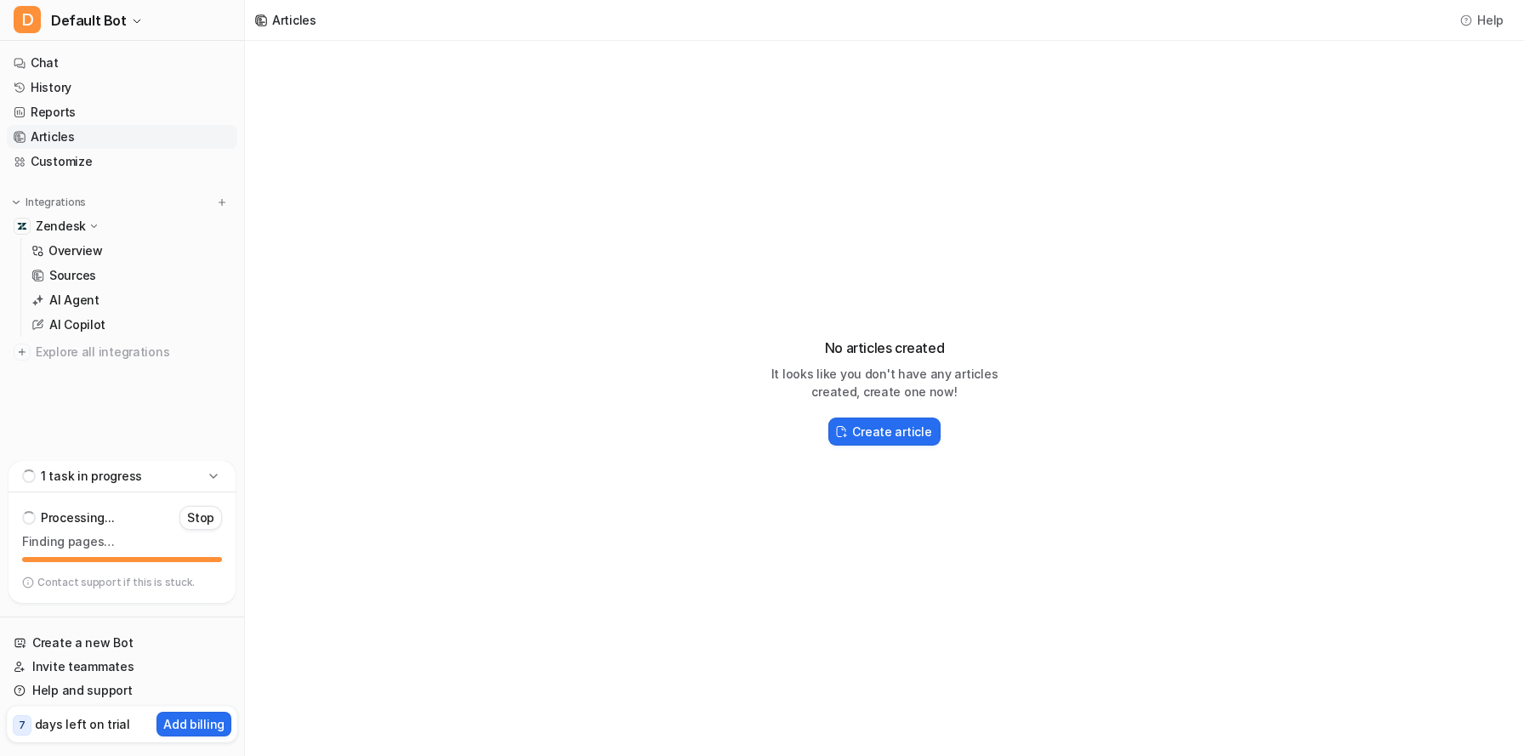
click at [80, 509] on p "Processing..." at bounding box center [77, 517] width 73 height 17
click at [87, 256] on p "Overview" at bounding box center [75, 250] width 54 height 17
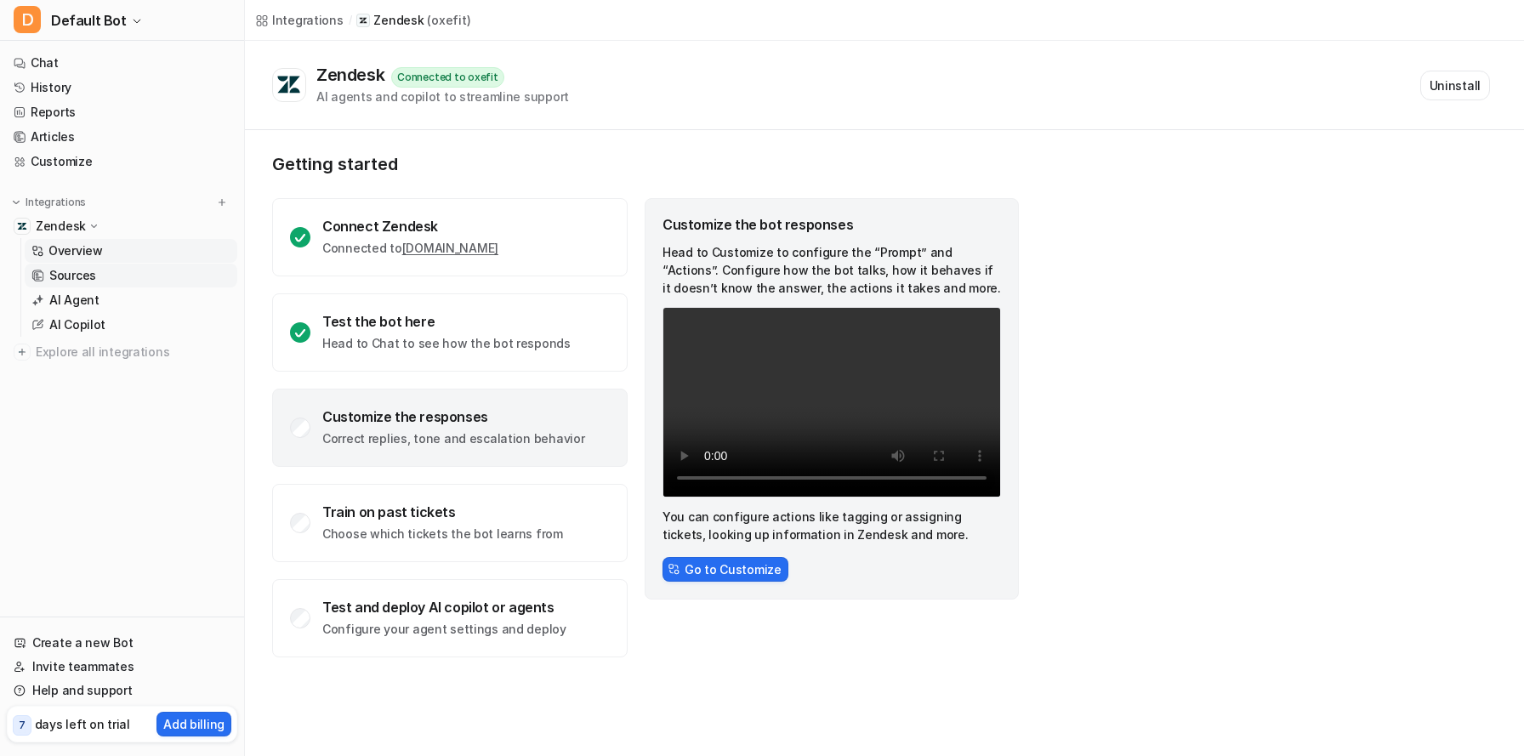
click at [123, 274] on link "Sources" at bounding box center [131, 276] width 213 height 24
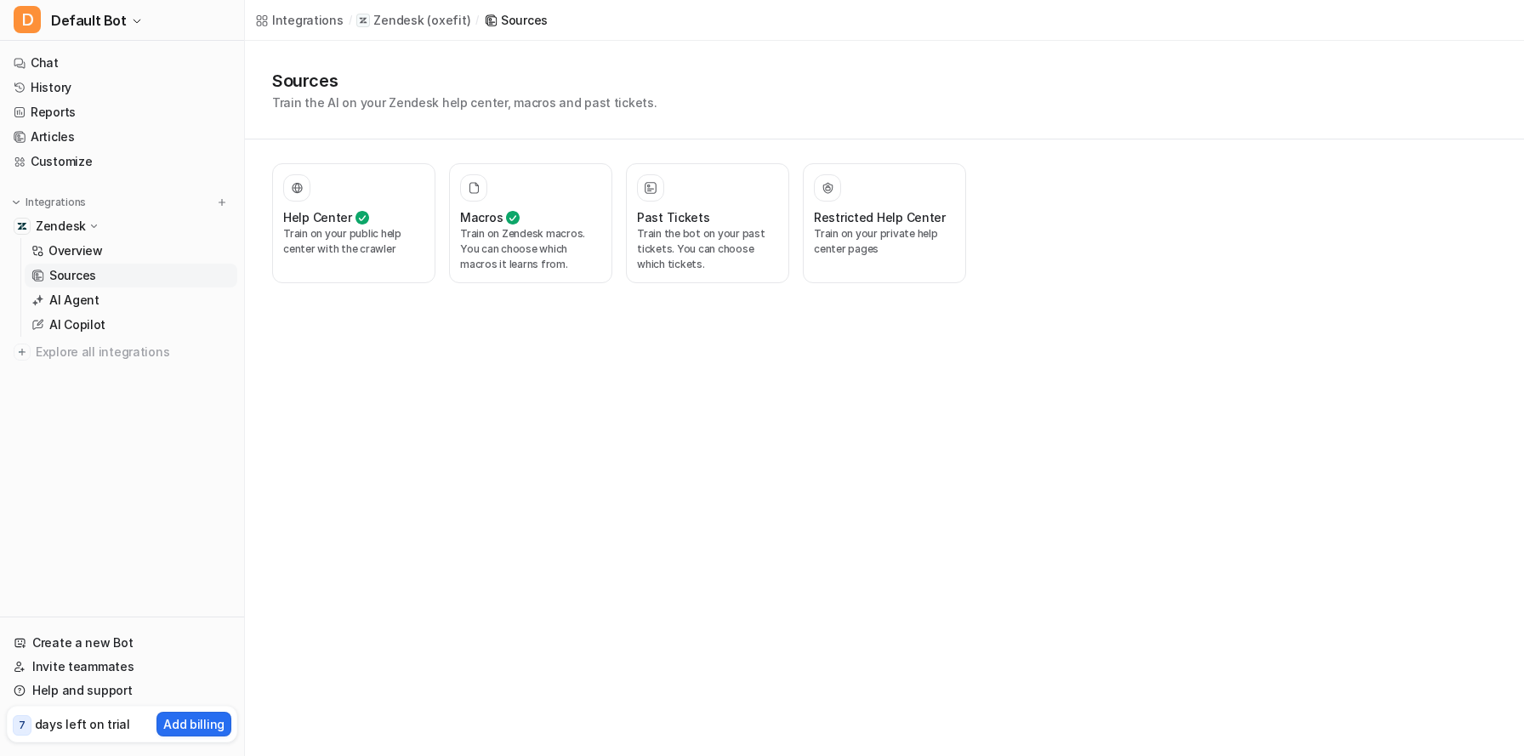
click at [93, 270] on p "Sources" at bounding box center [72, 275] width 47 height 17
click at [897, 216] on h3 "Restricted Help Center" at bounding box center [880, 217] width 132 height 18
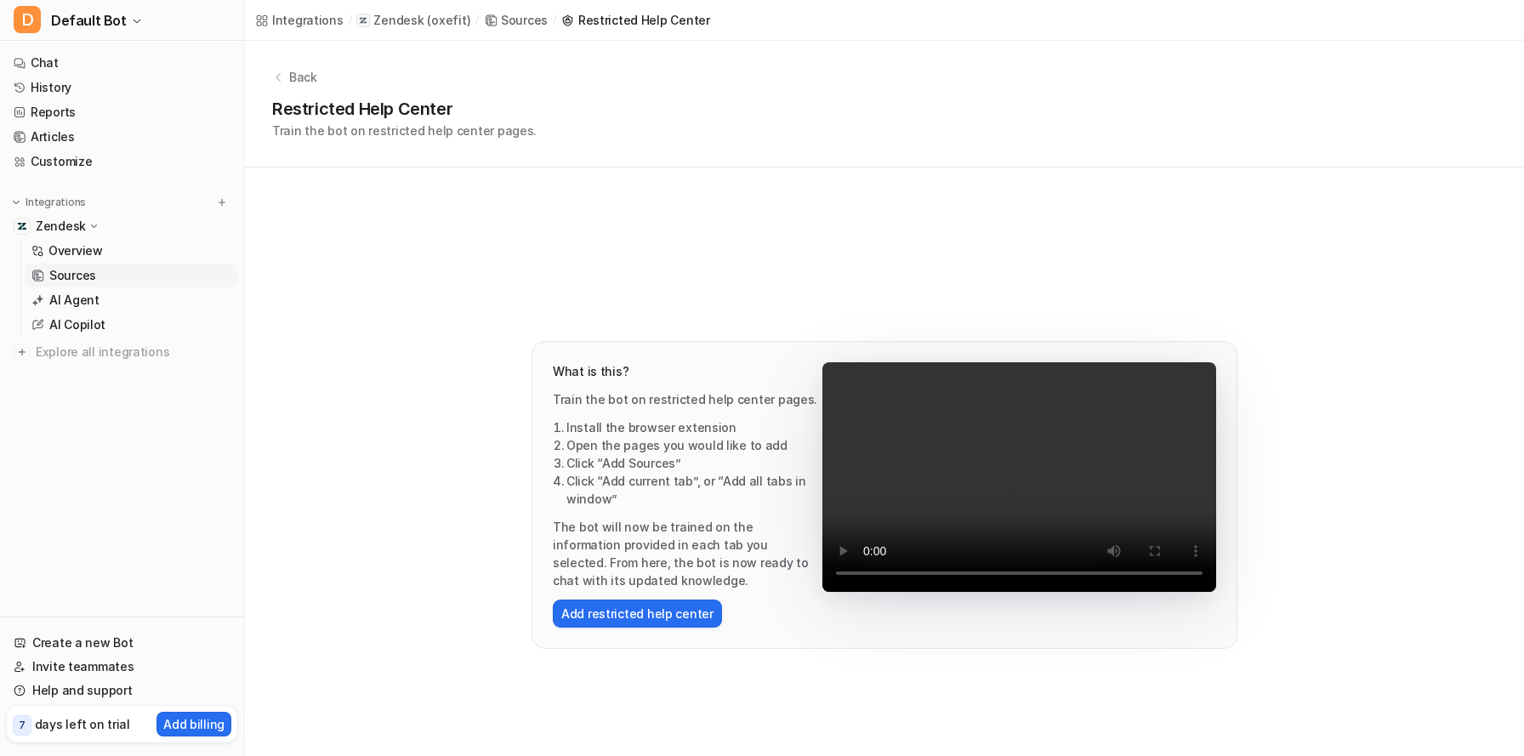
click at [321, 88] on div "Back Restricted Help Center Train the bot on restricted help center pages." at bounding box center [884, 104] width 1279 height 127
click at [289, 84] on p "Back" at bounding box center [303, 77] width 28 height 18
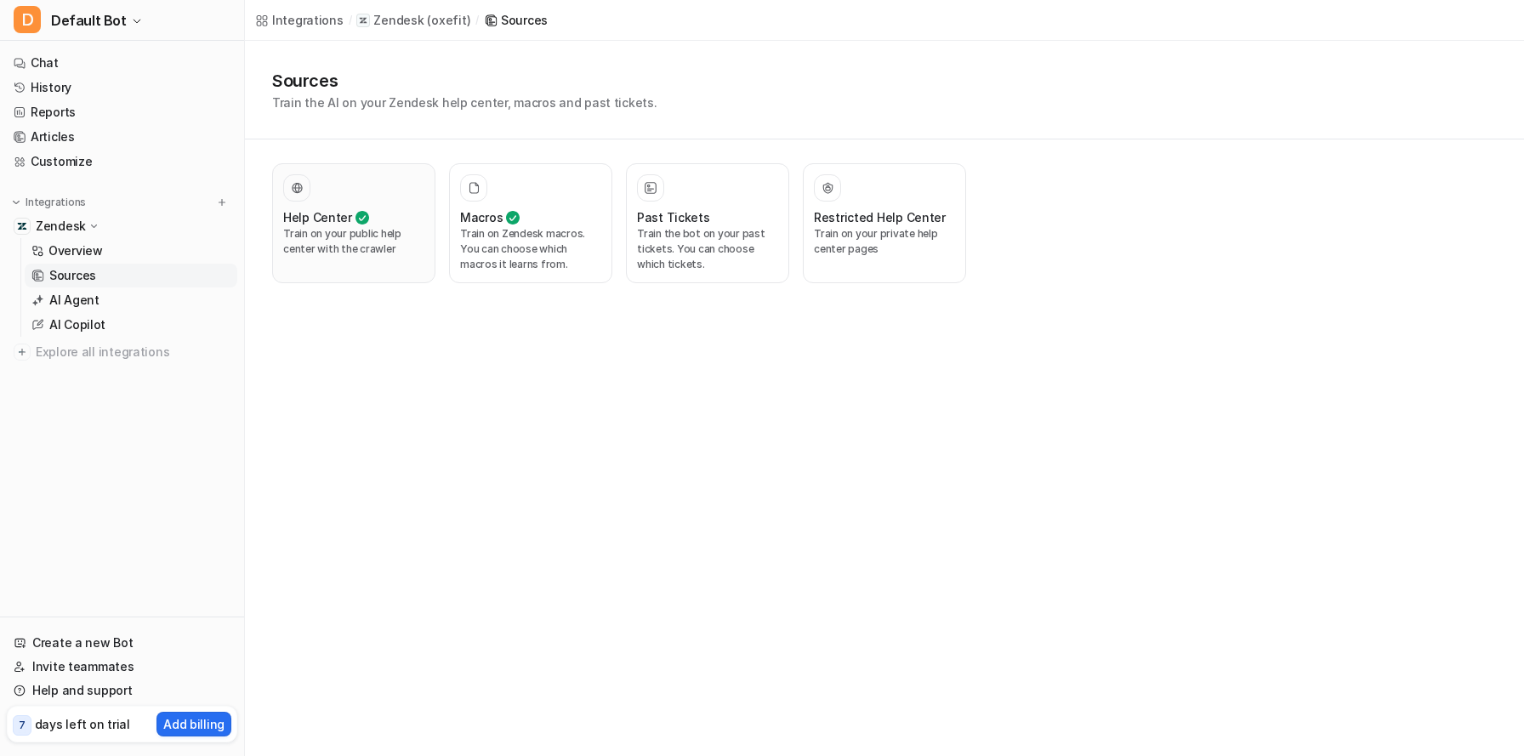
click at [366, 194] on div at bounding box center [353, 187] width 141 height 27
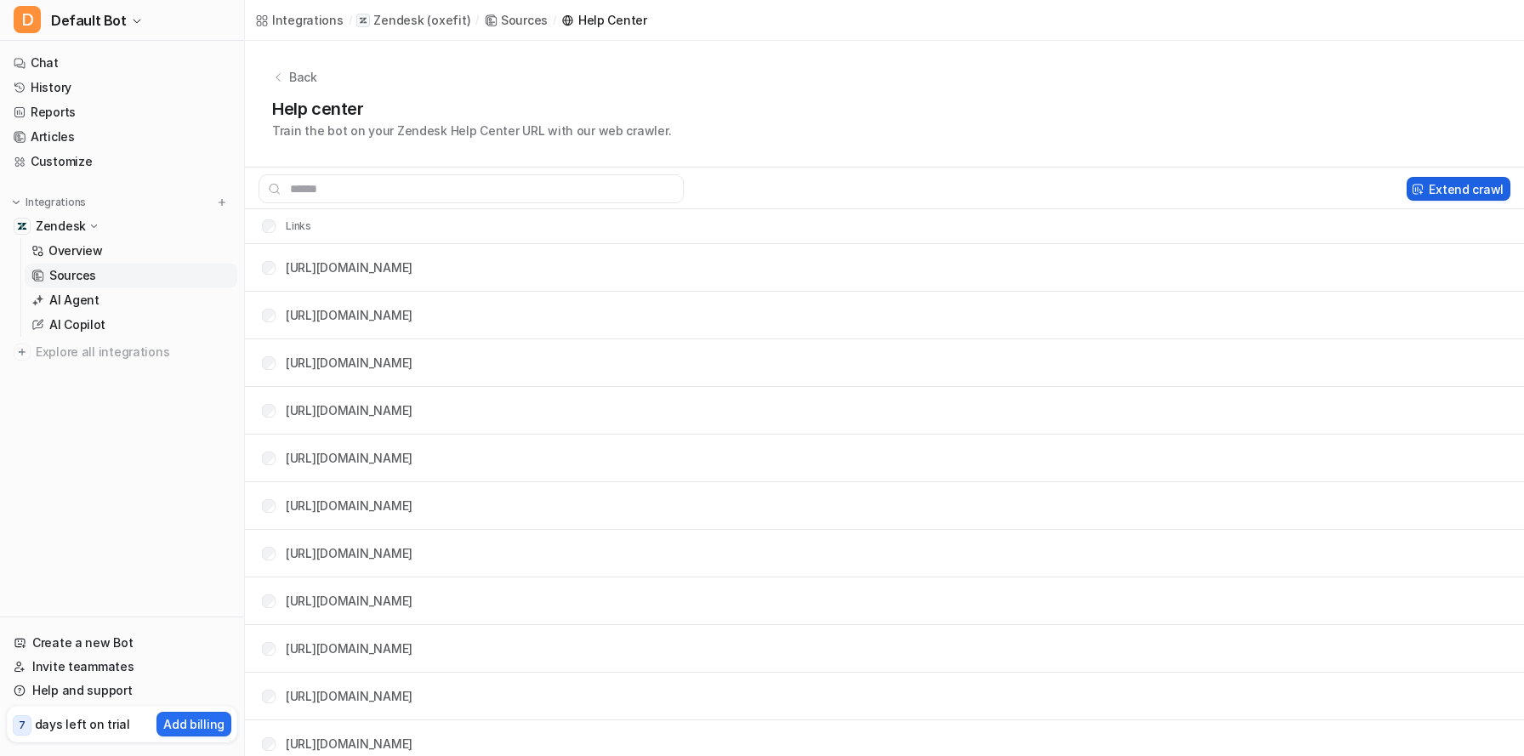
click at [1463, 190] on button "Extend crawl" at bounding box center [1458, 189] width 104 height 24
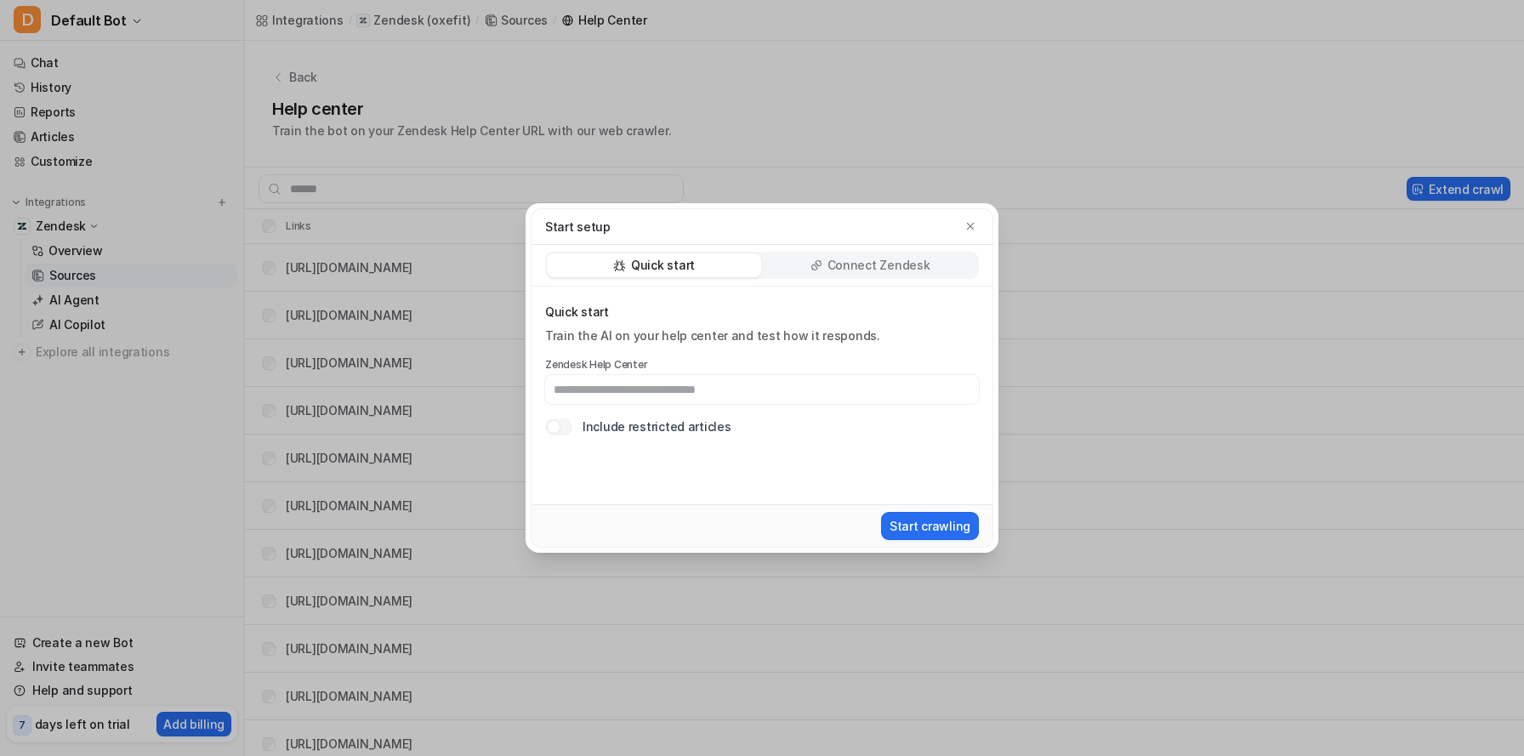
type input "**********"
paste input "**********"
type input "**********"
click at [710, 427] on label "Include restricted articles" at bounding box center [656, 427] width 148 height 18
click at [558, 435] on div at bounding box center [558, 426] width 27 height 17
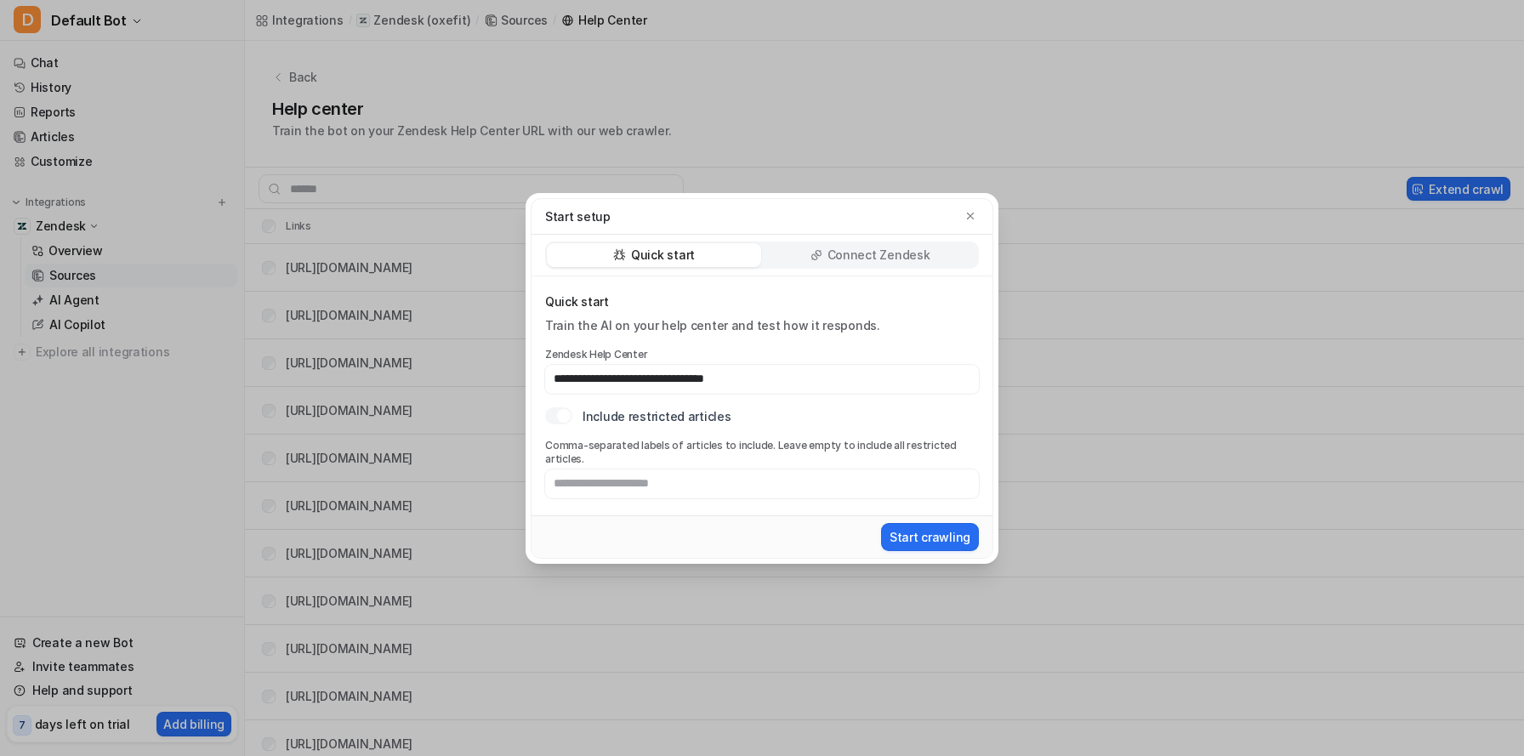
click at [559, 435] on div "**********" at bounding box center [762, 395] width 434 height 205
click at [565, 421] on div at bounding box center [564, 416] width 14 height 14
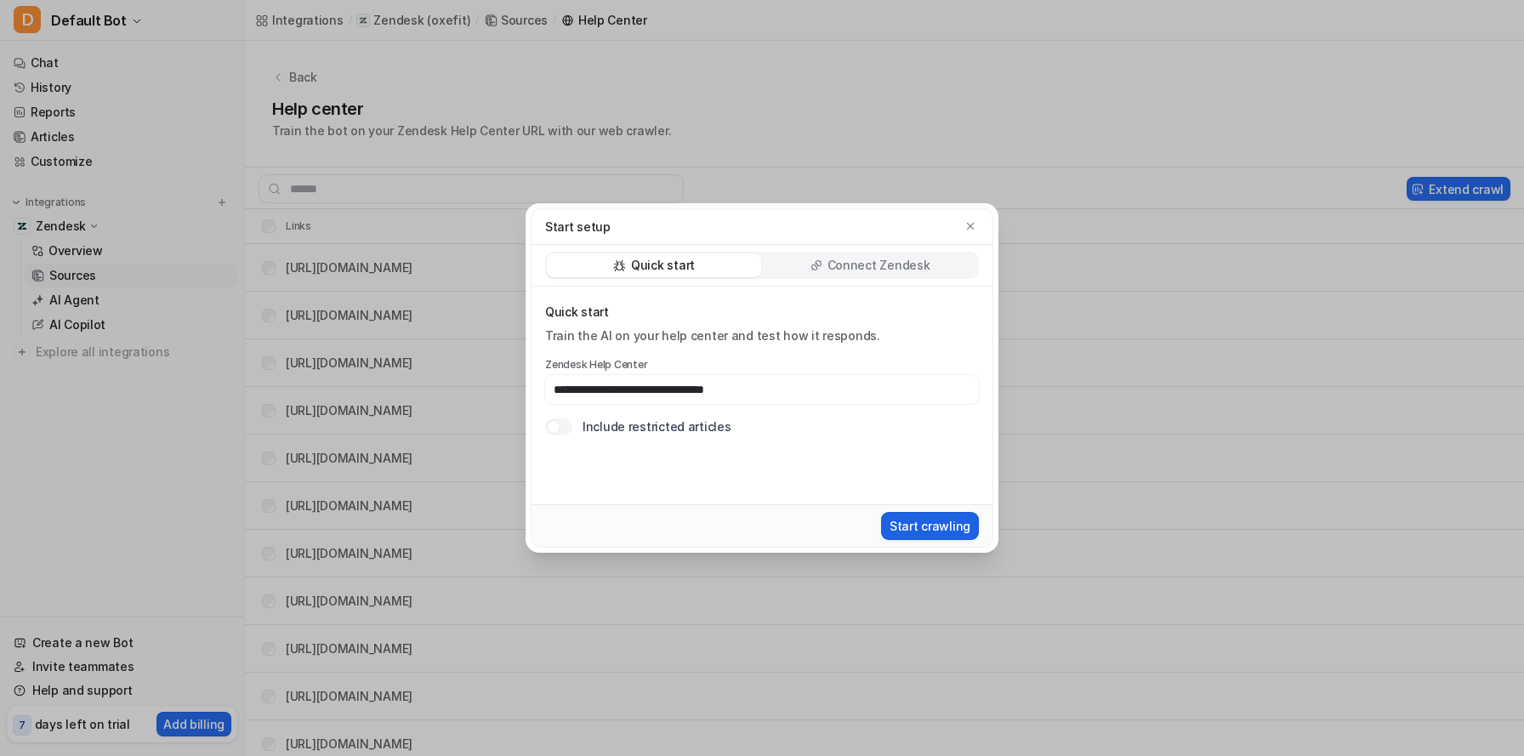
click at [899, 532] on button "Start crawling" at bounding box center [930, 526] width 98 height 28
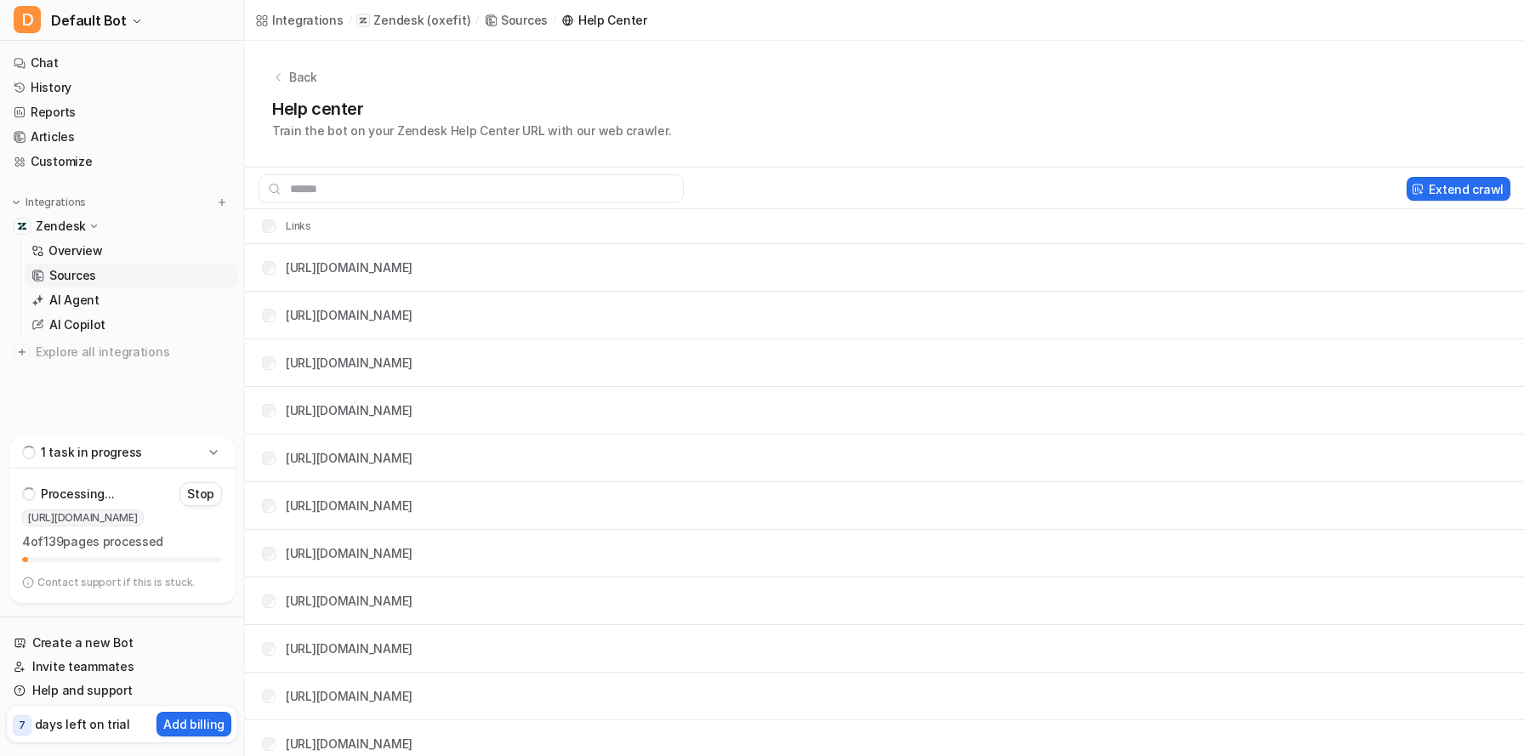
click at [212, 452] on icon at bounding box center [213, 452] width 17 height 17
click at [207, 589] on icon at bounding box center [213, 586] width 17 height 17
click at [185, 565] on div "Processing... Stop [URL][DOMAIN_NAME] 4 of 139 pages processed Contact support …" at bounding box center [122, 536] width 227 height 134
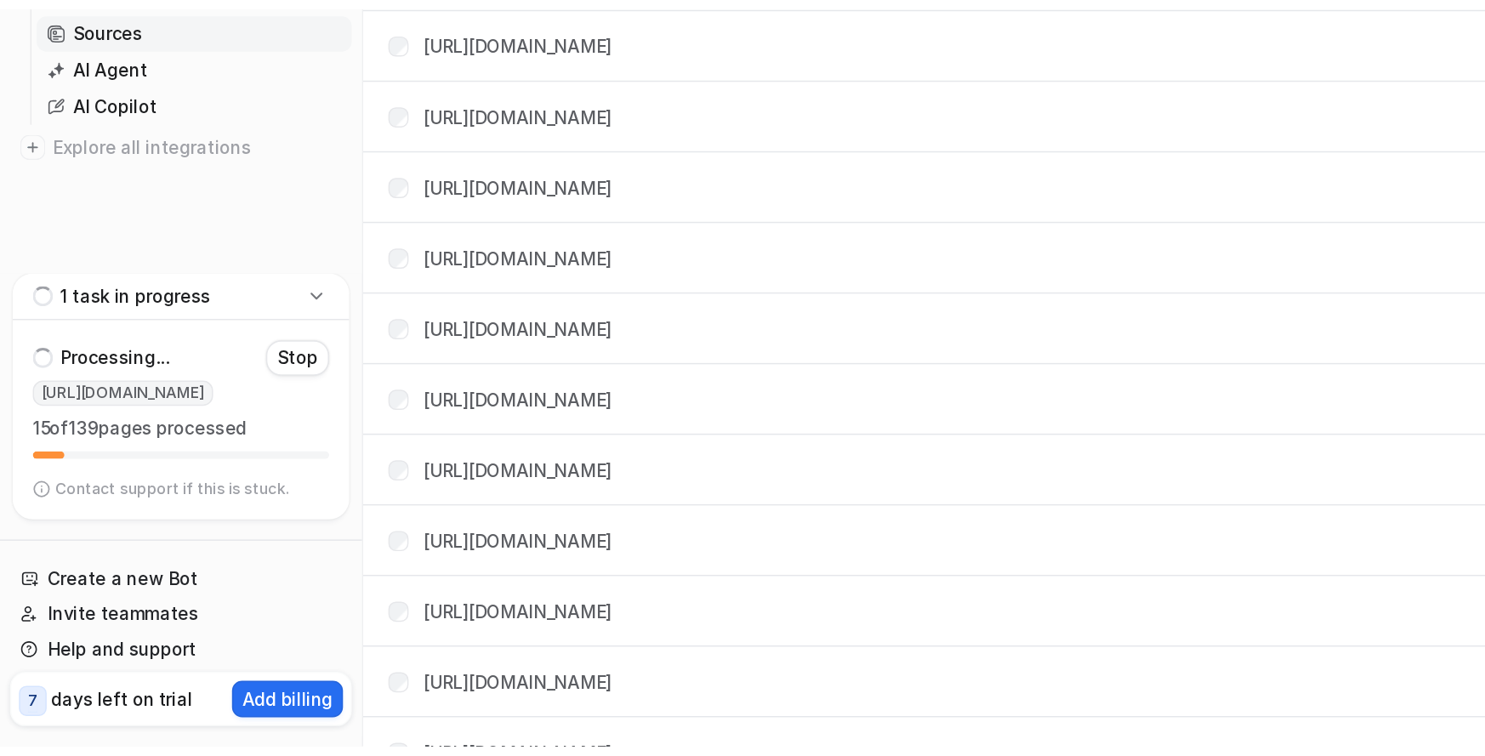
scroll to position [128, 0]
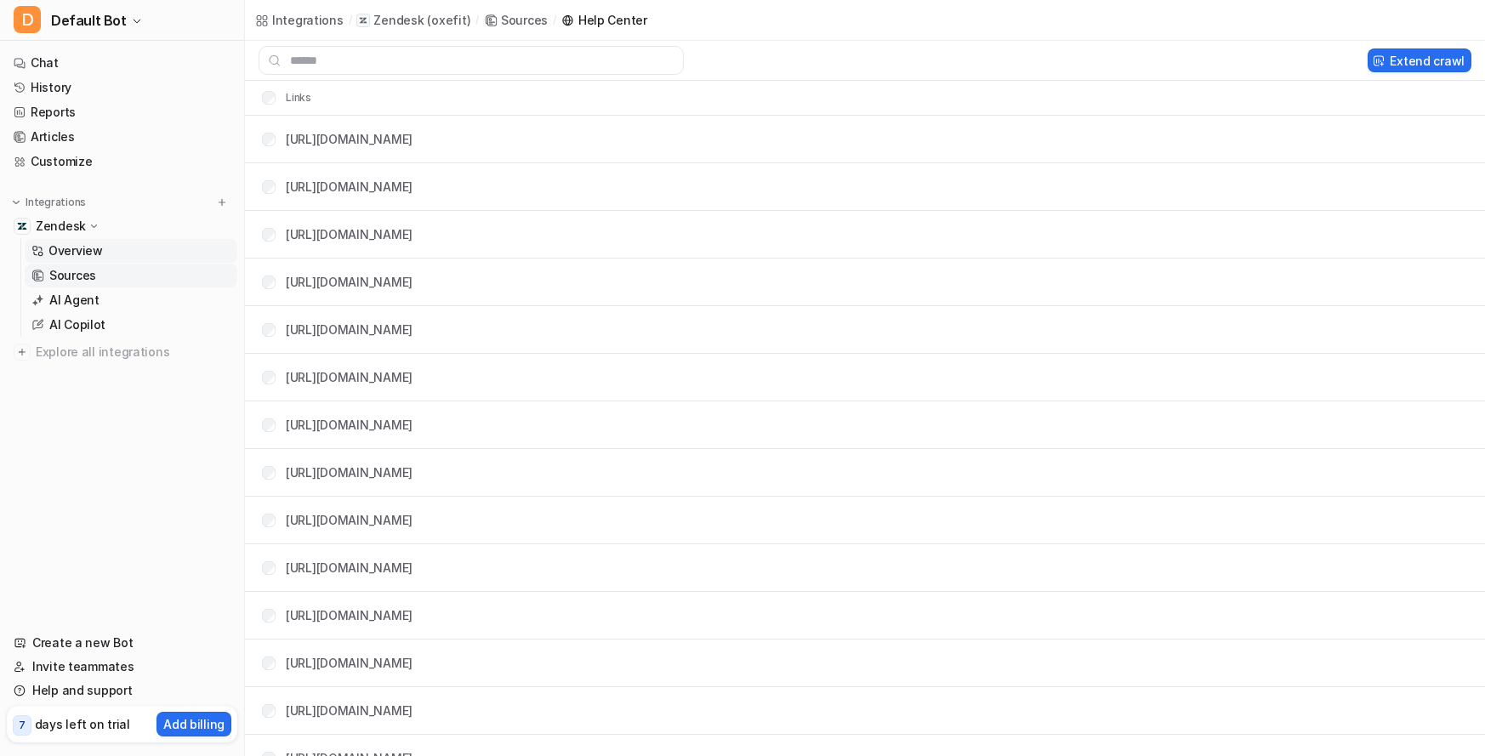
click at [66, 249] on p "Overview" at bounding box center [75, 250] width 54 height 17
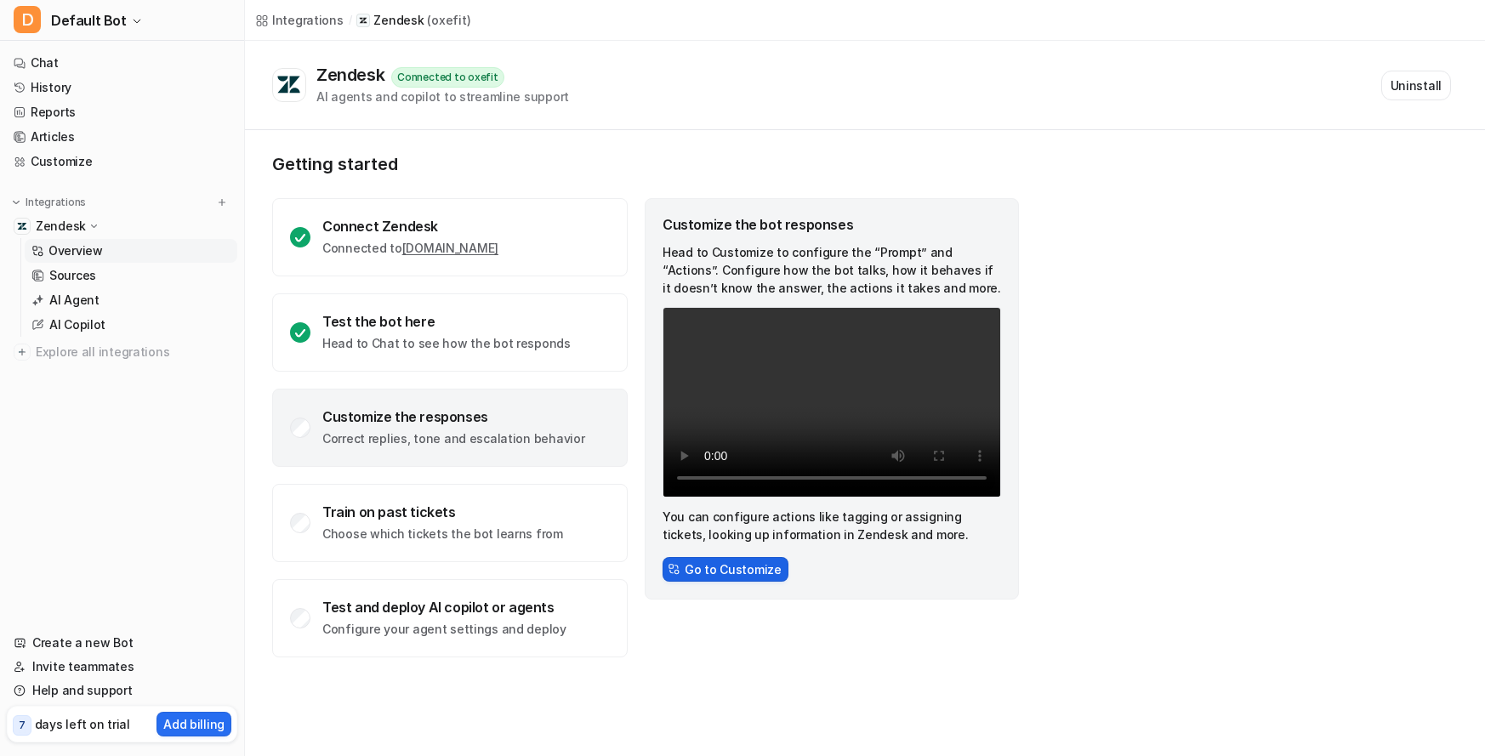
click at [694, 571] on button "Go to Customize" at bounding box center [725, 569] width 126 height 25
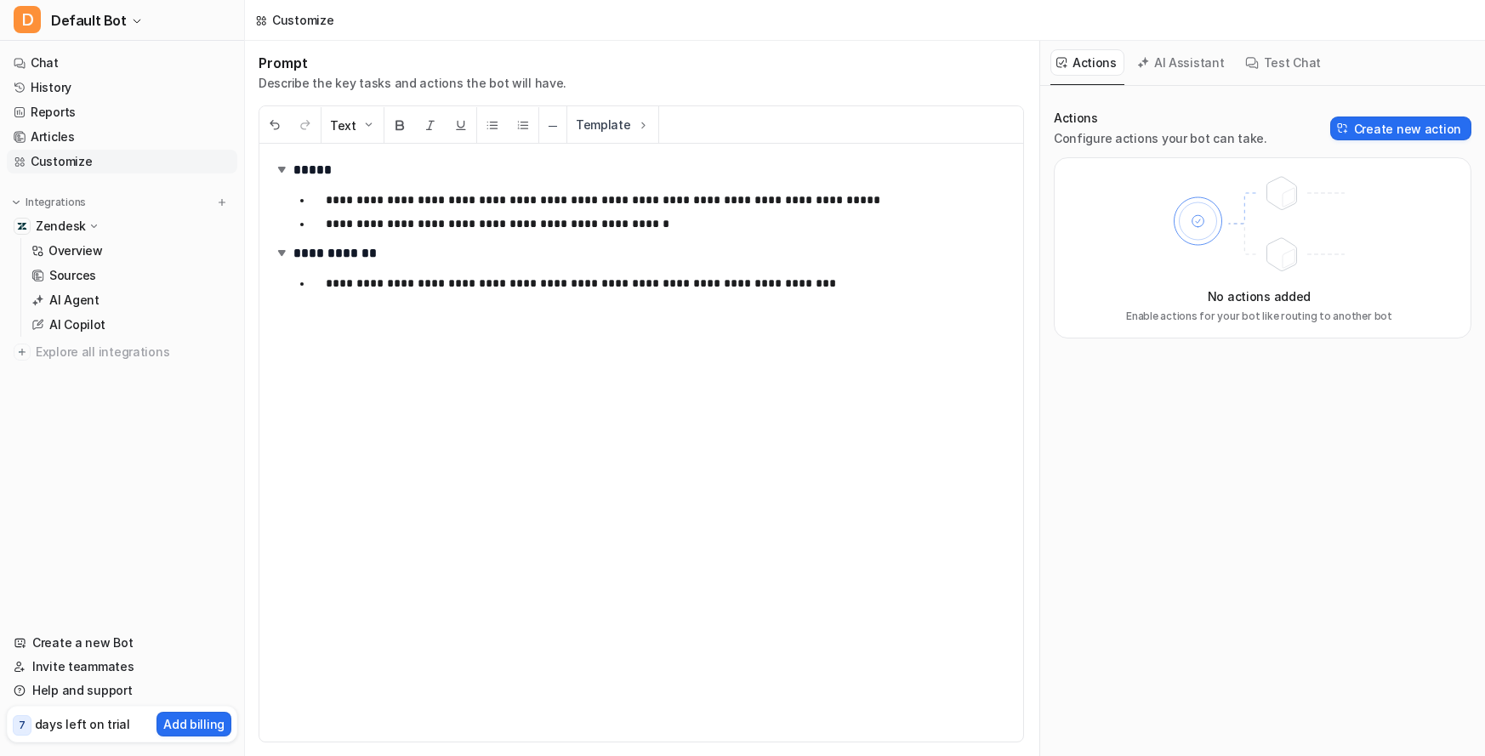
click at [1162, 58] on button "AI Assistant" at bounding box center [1181, 62] width 101 height 26
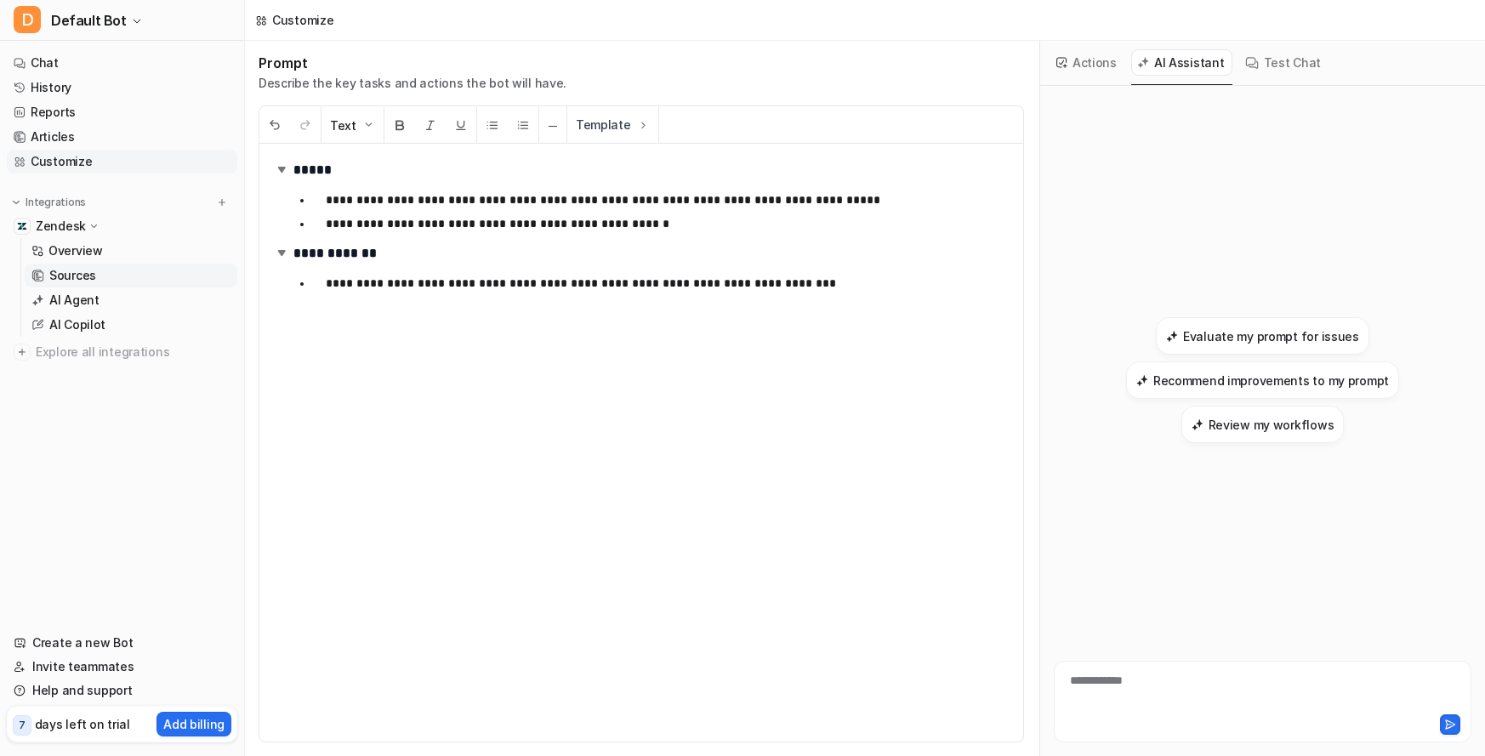
click at [141, 270] on link "Sources" at bounding box center [131, 276] width 213 height 24
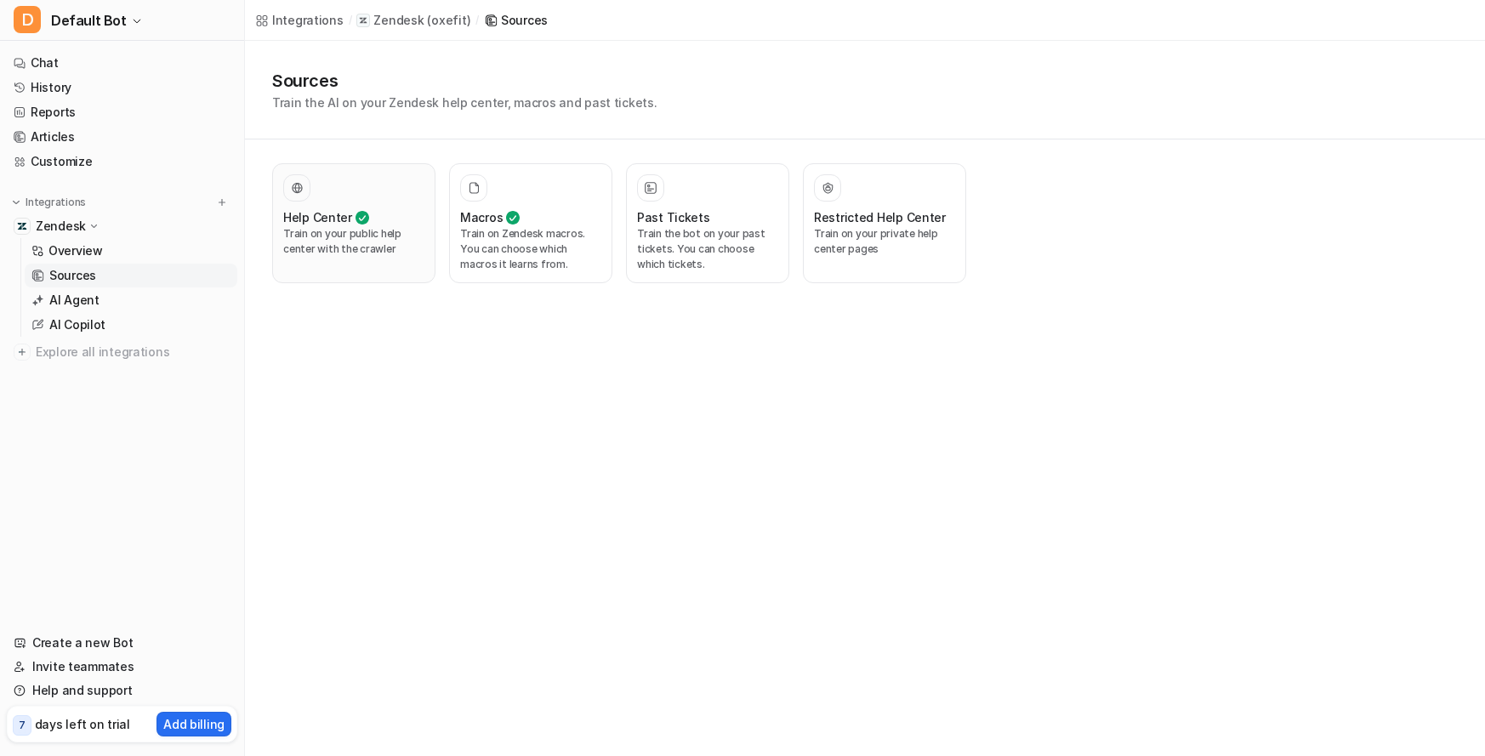
click at [344, 194] on div at bounding box center [353, 187] width 141 height 27
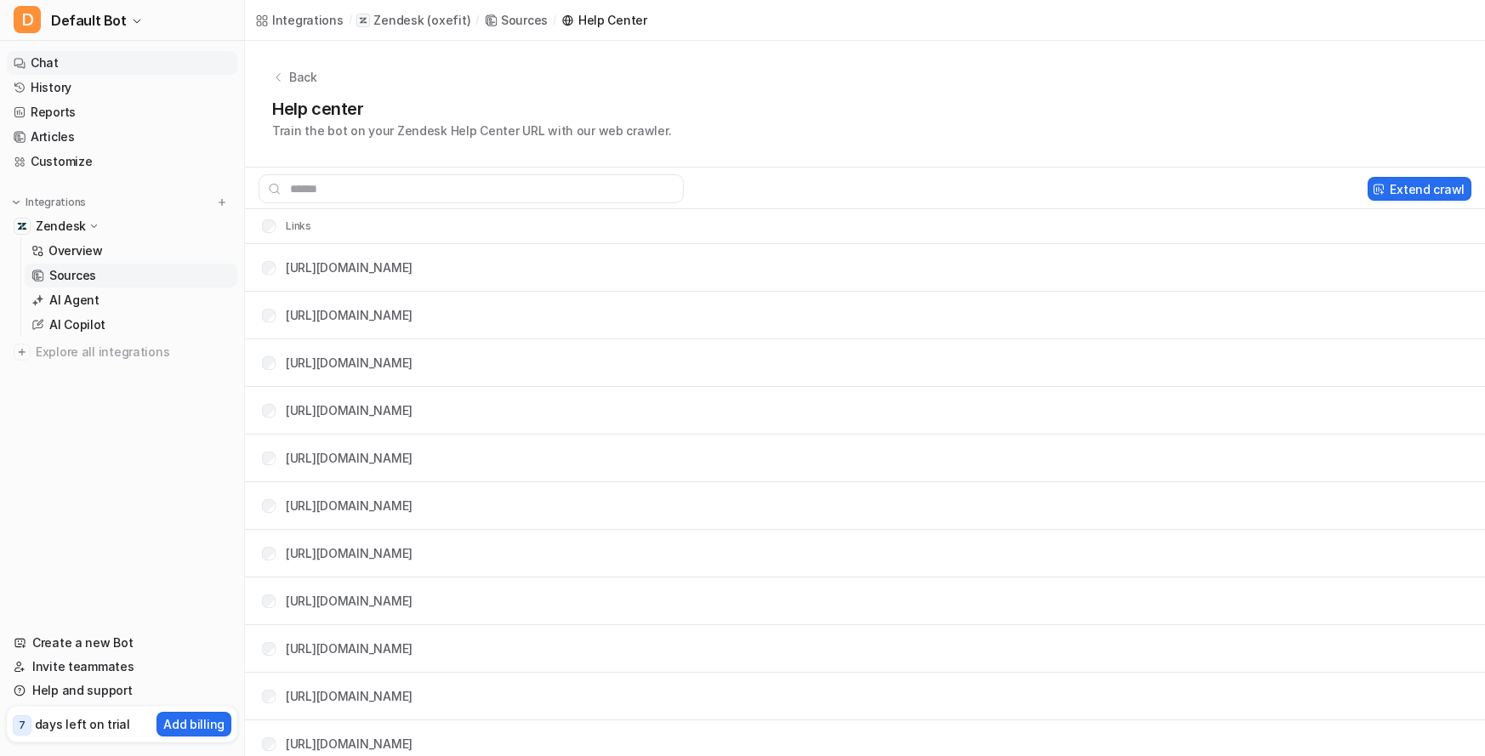
click at [140, 64] on link "Chat" at bounding box center [122, 63] width 230 height 24
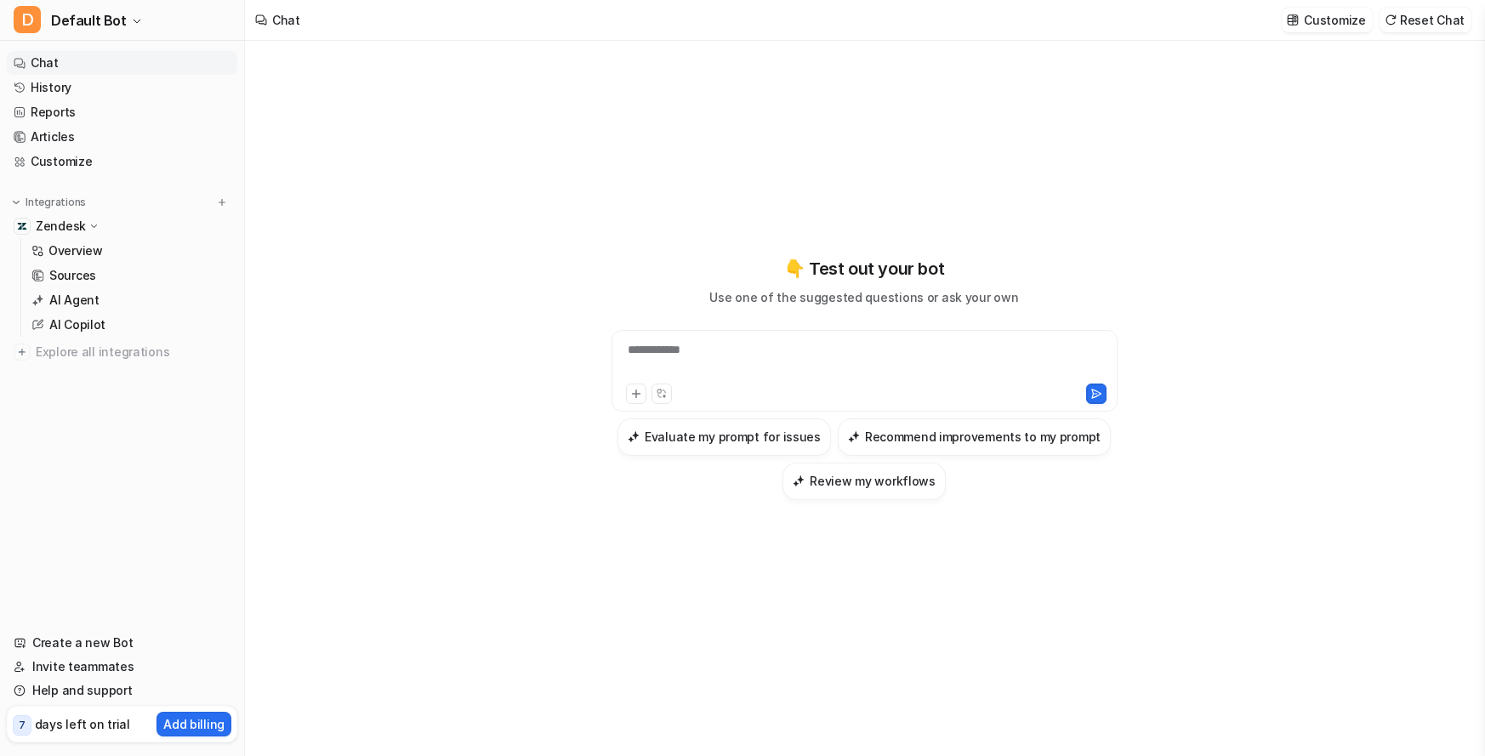
click at [677, 379] on div "**********" at bounding box center [864, 360] width 497 height 39
